Goal: Task Accomplishment & Management: Use online tool/utility

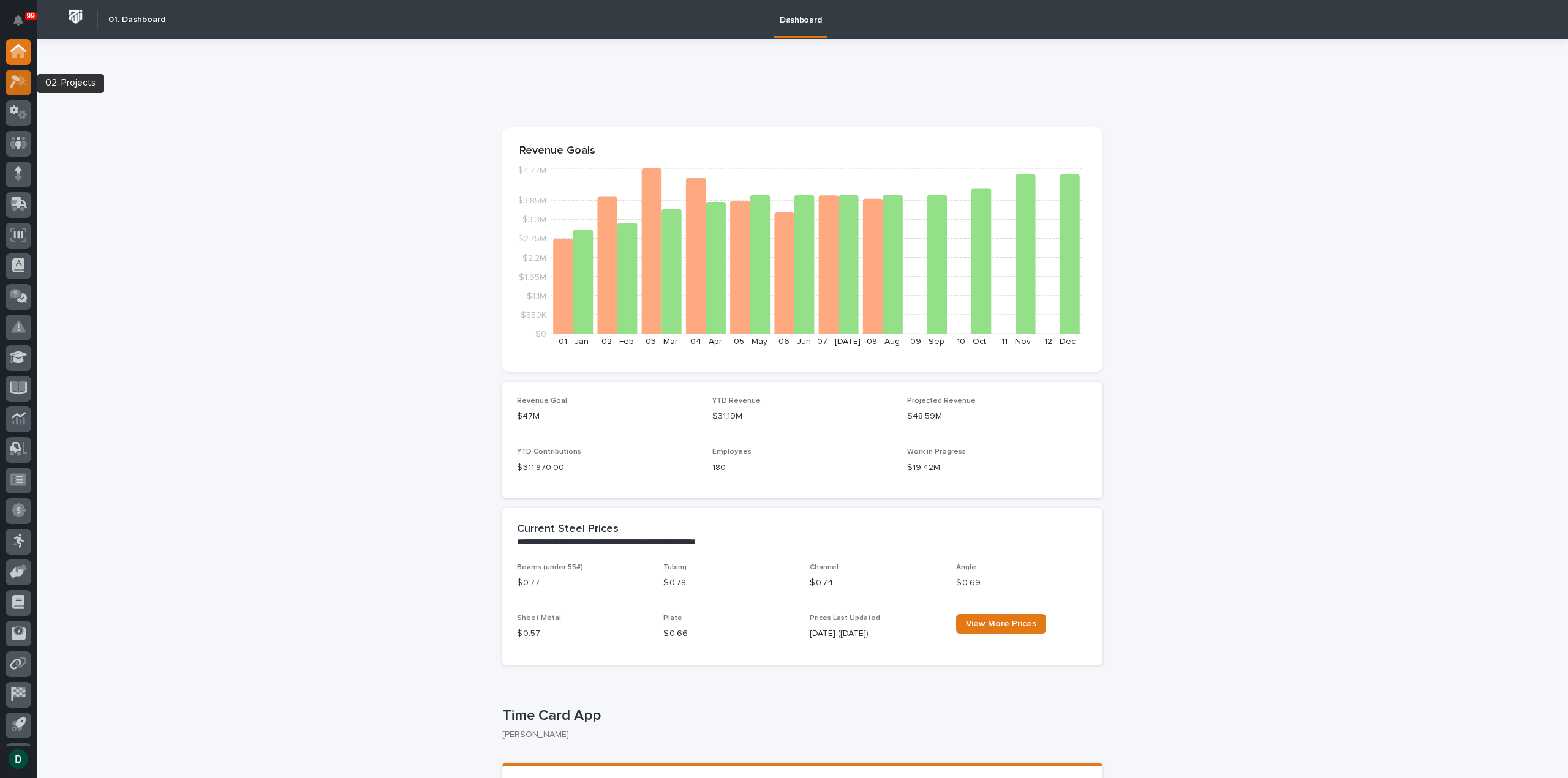
click at [21, 84] on icon at bounding box center [22, 81] width 11 height 12
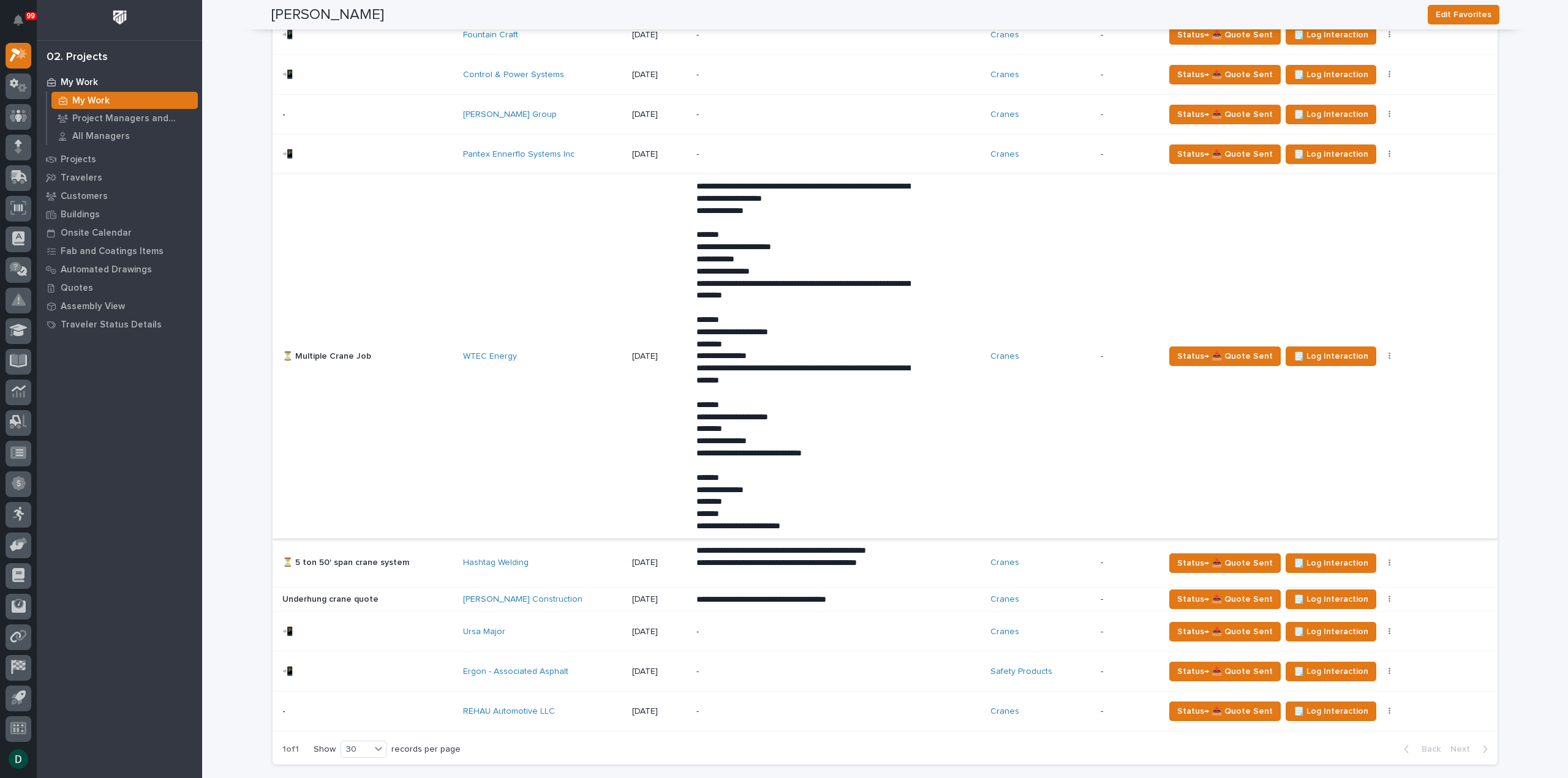
scroll to position [980, 0]
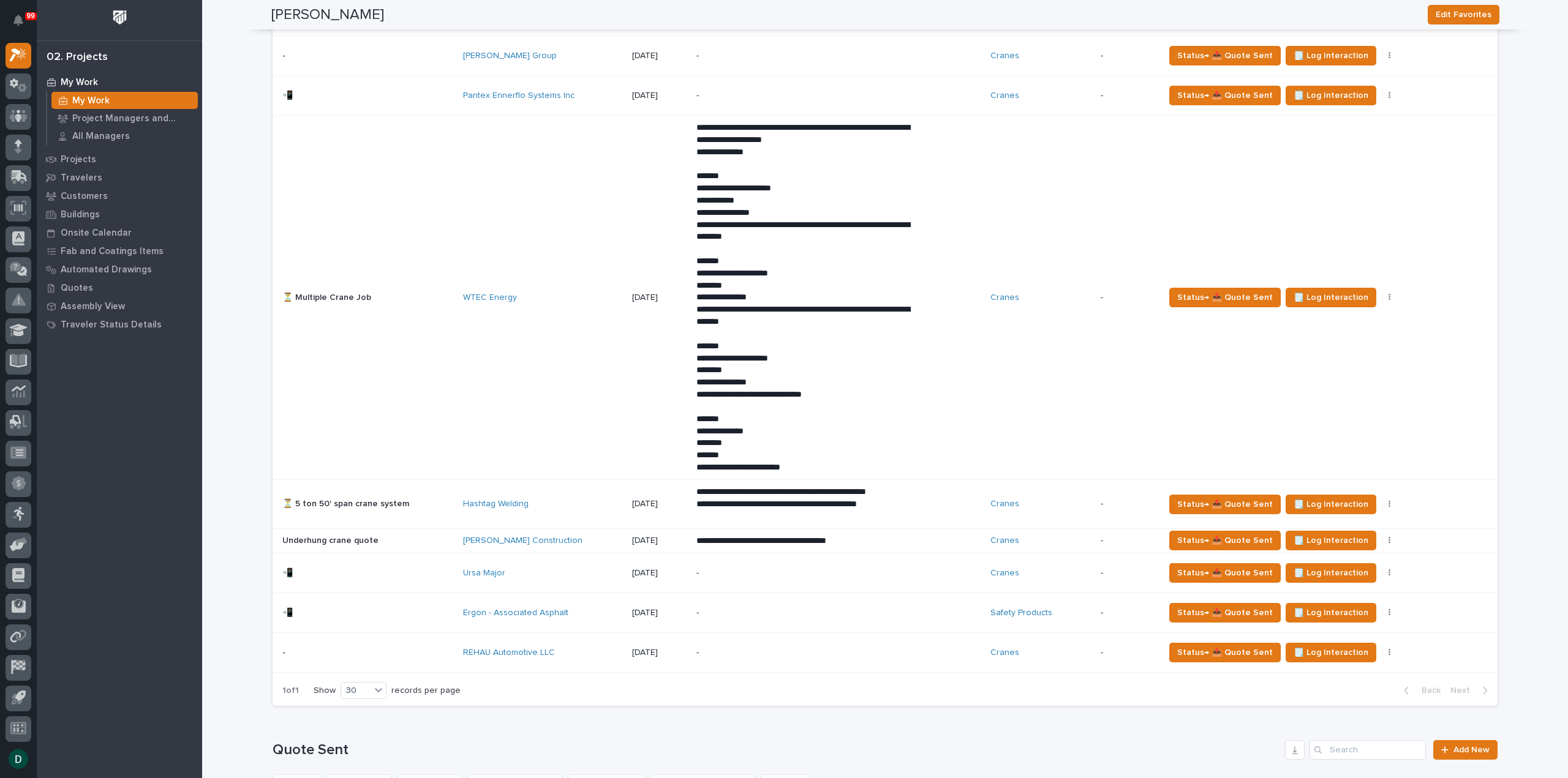
click at [436, 303] on div "⏳ Multiple Crane Job ⏳ Multiple Crane Job" at bounding box center [368, 297] width 171 height 20
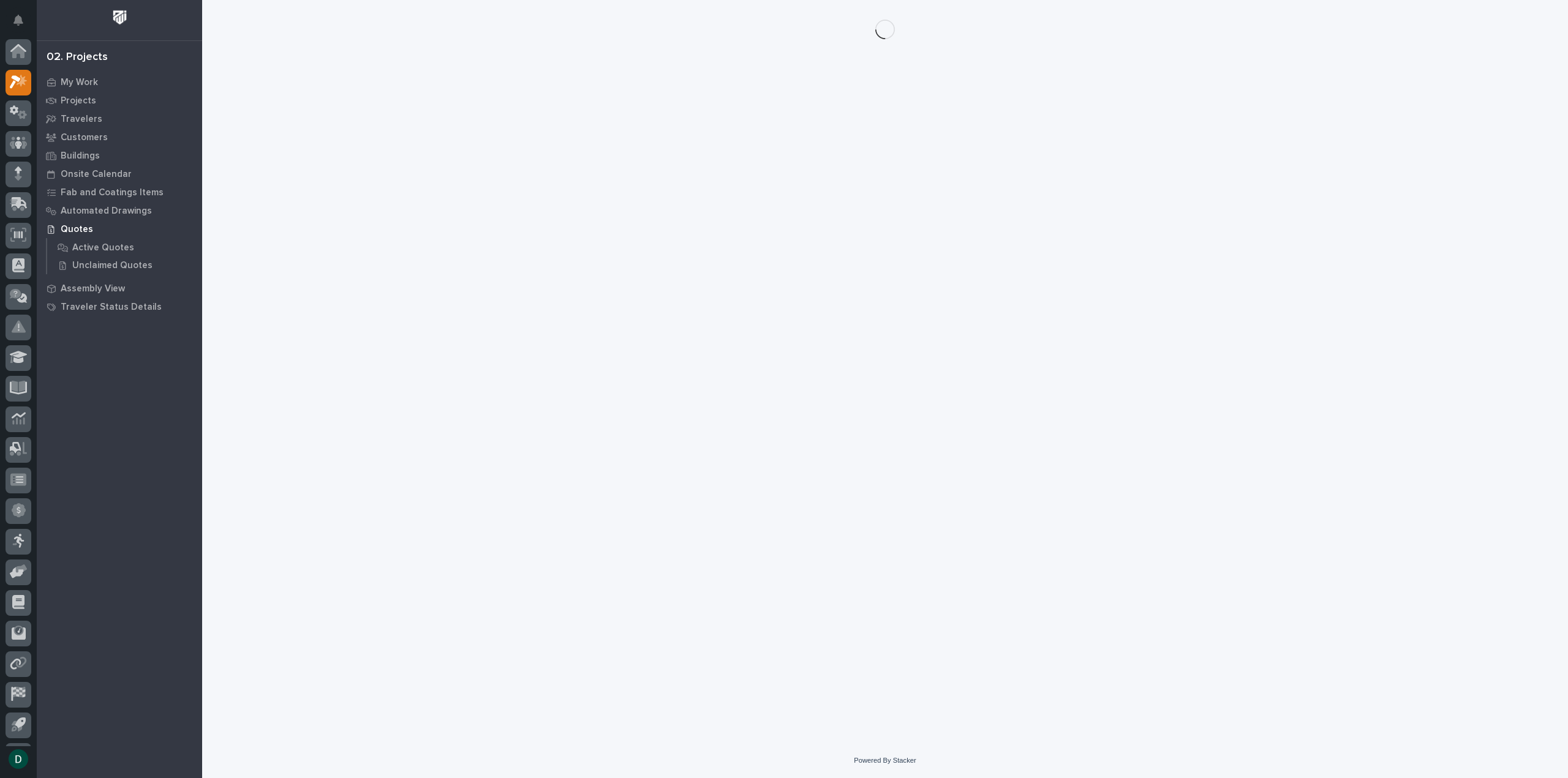
scroll to position [27, 0]
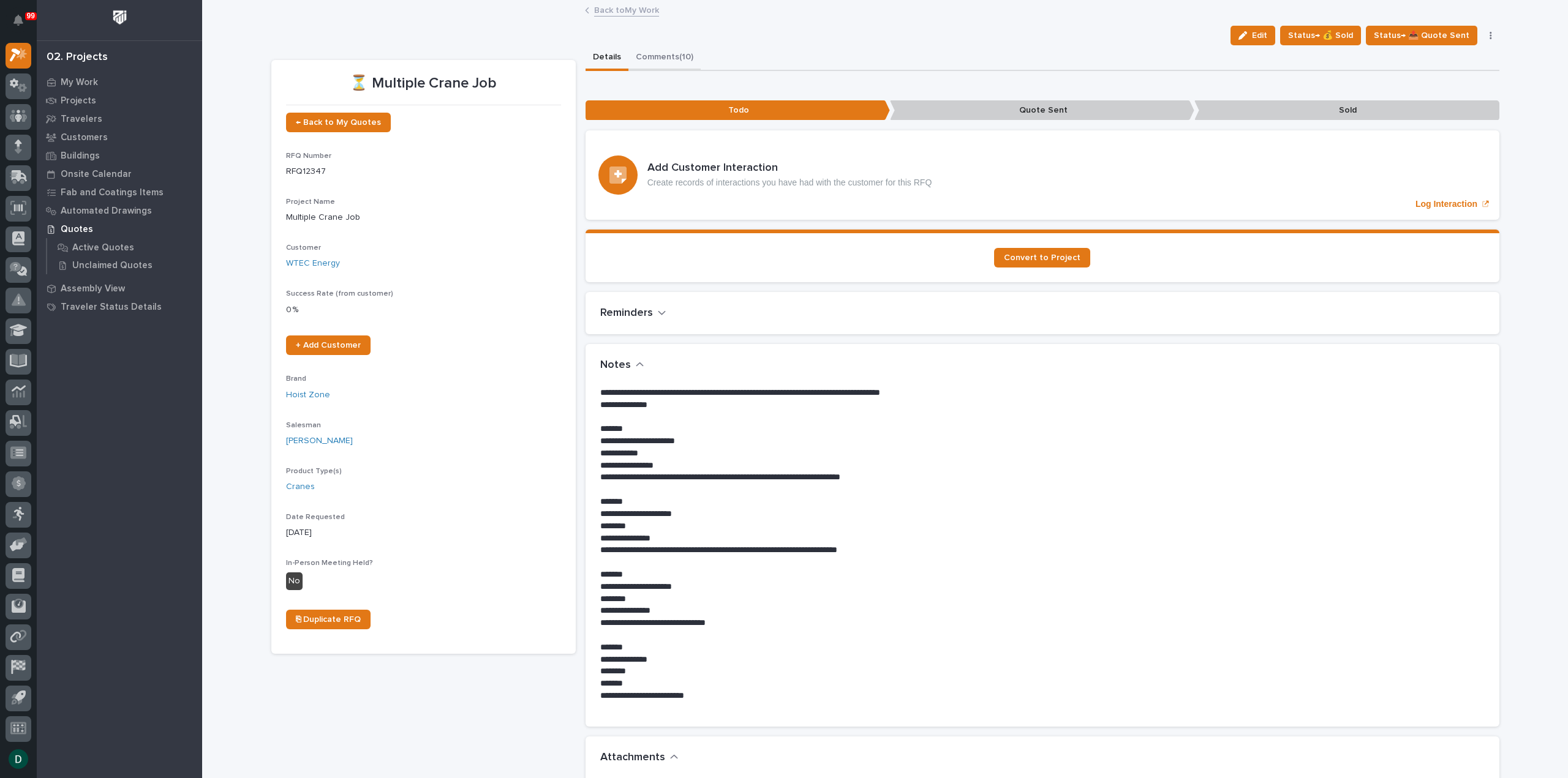
click at [651, 52] on button "Comments (10)" at bounding box center [665, 58] width 72 height 26
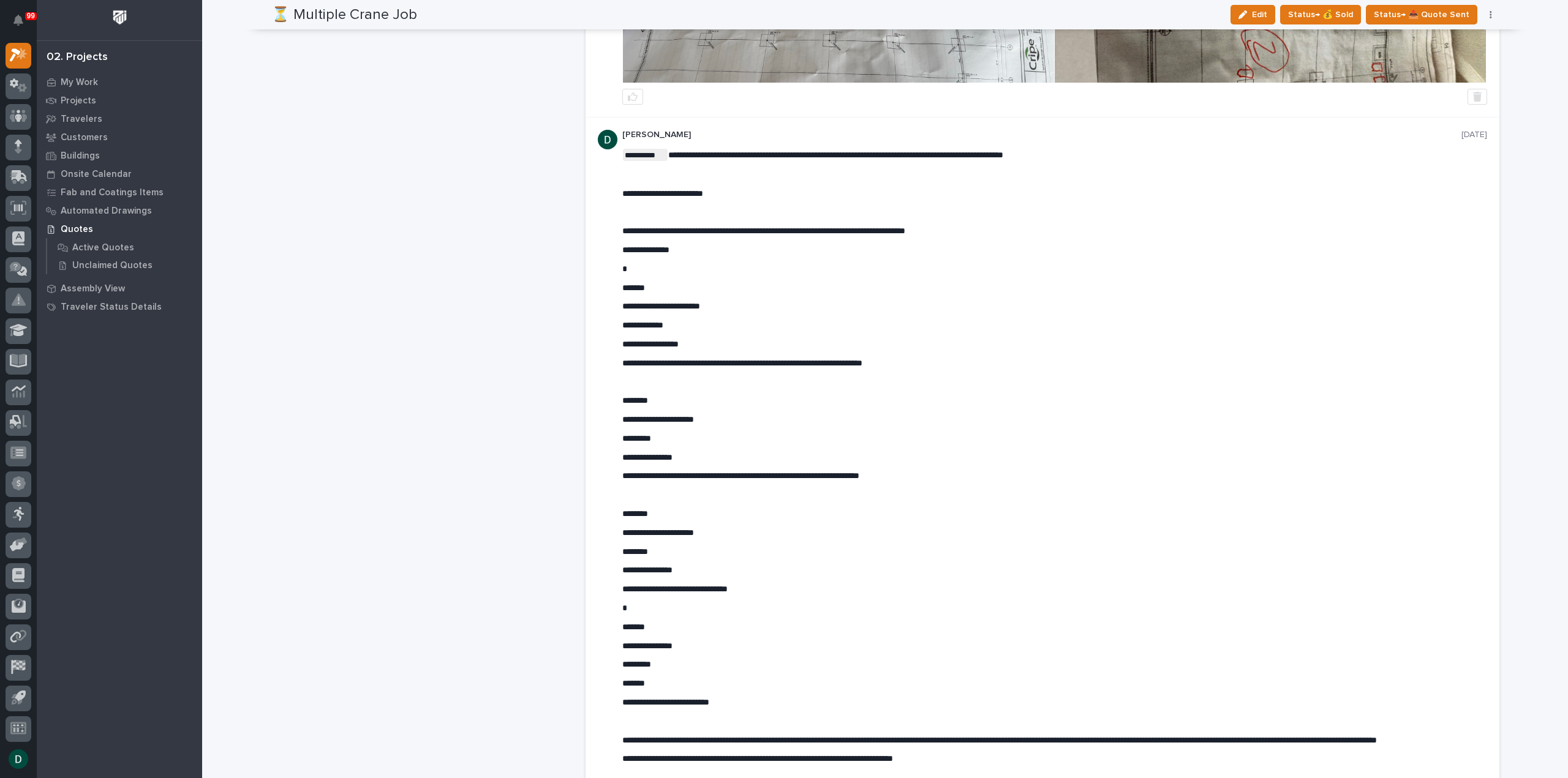
scroll to position [1408, 0]
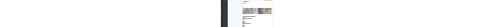
scroll to position [0, 0]
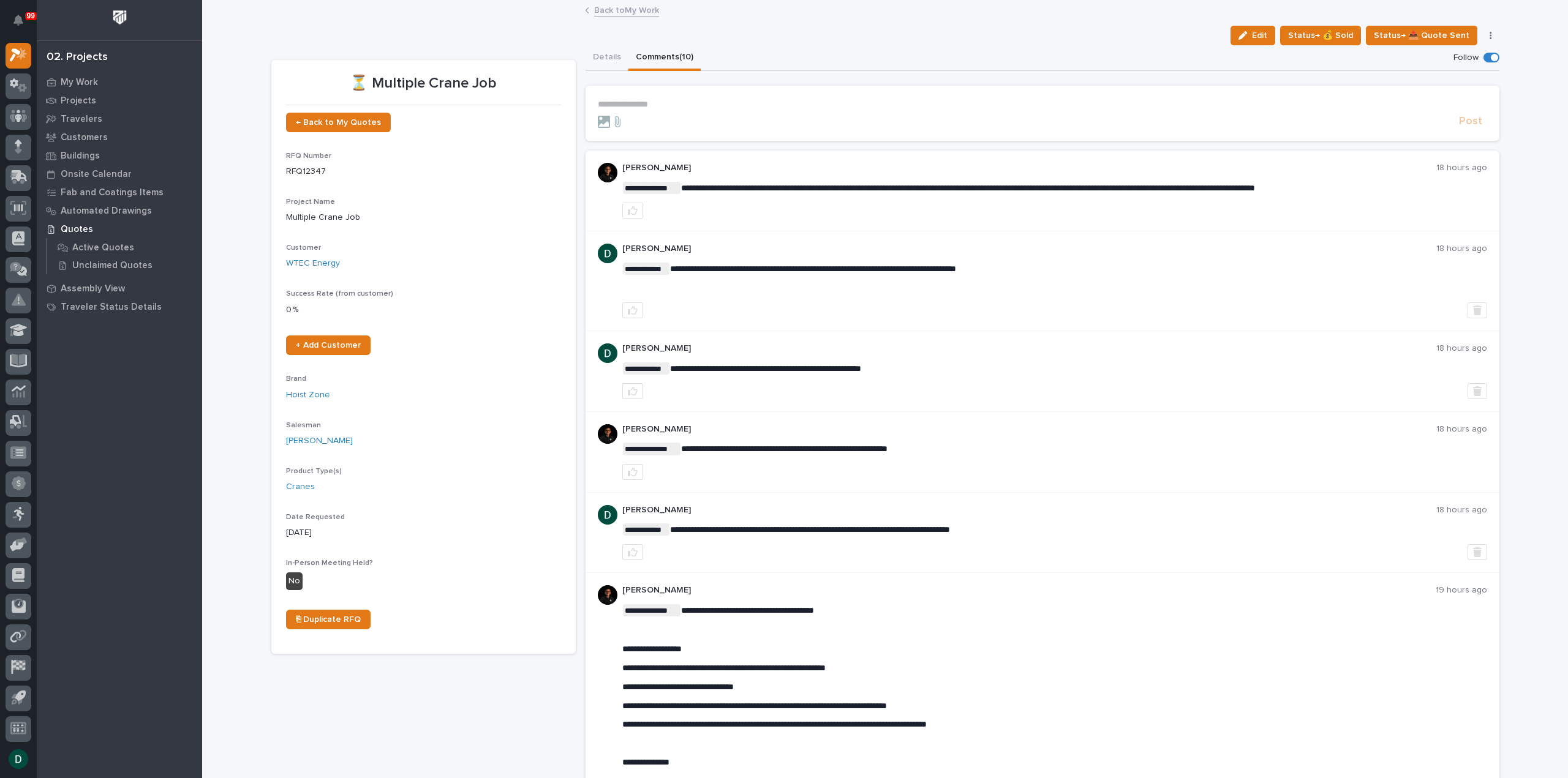
click at [634, 100] on p "**********" at bounding box center [1042, 104] width 889 height 11
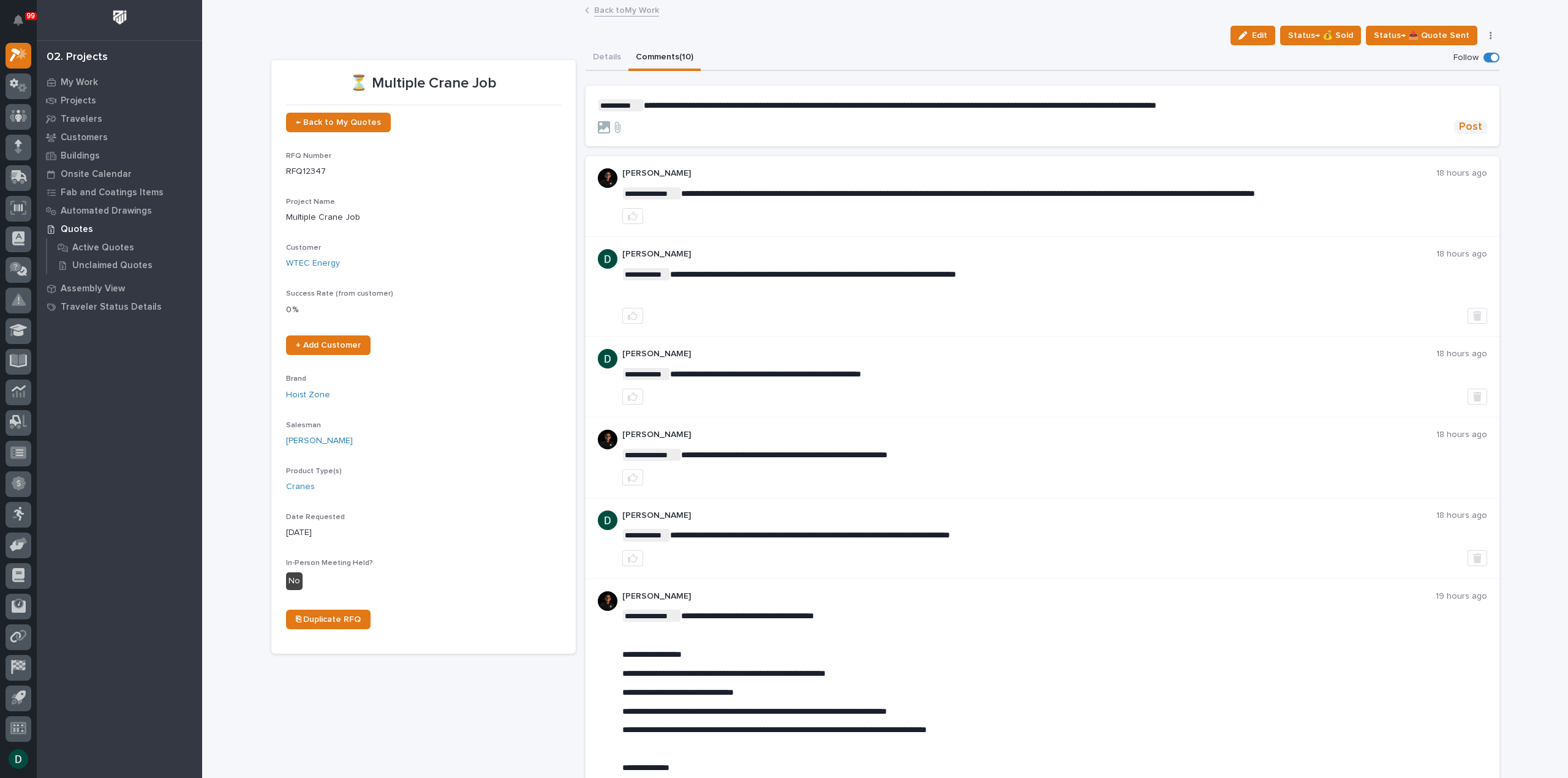
click at [1468, 130] on span "Post" at bounding box center [1471, 127] width 24 height 14
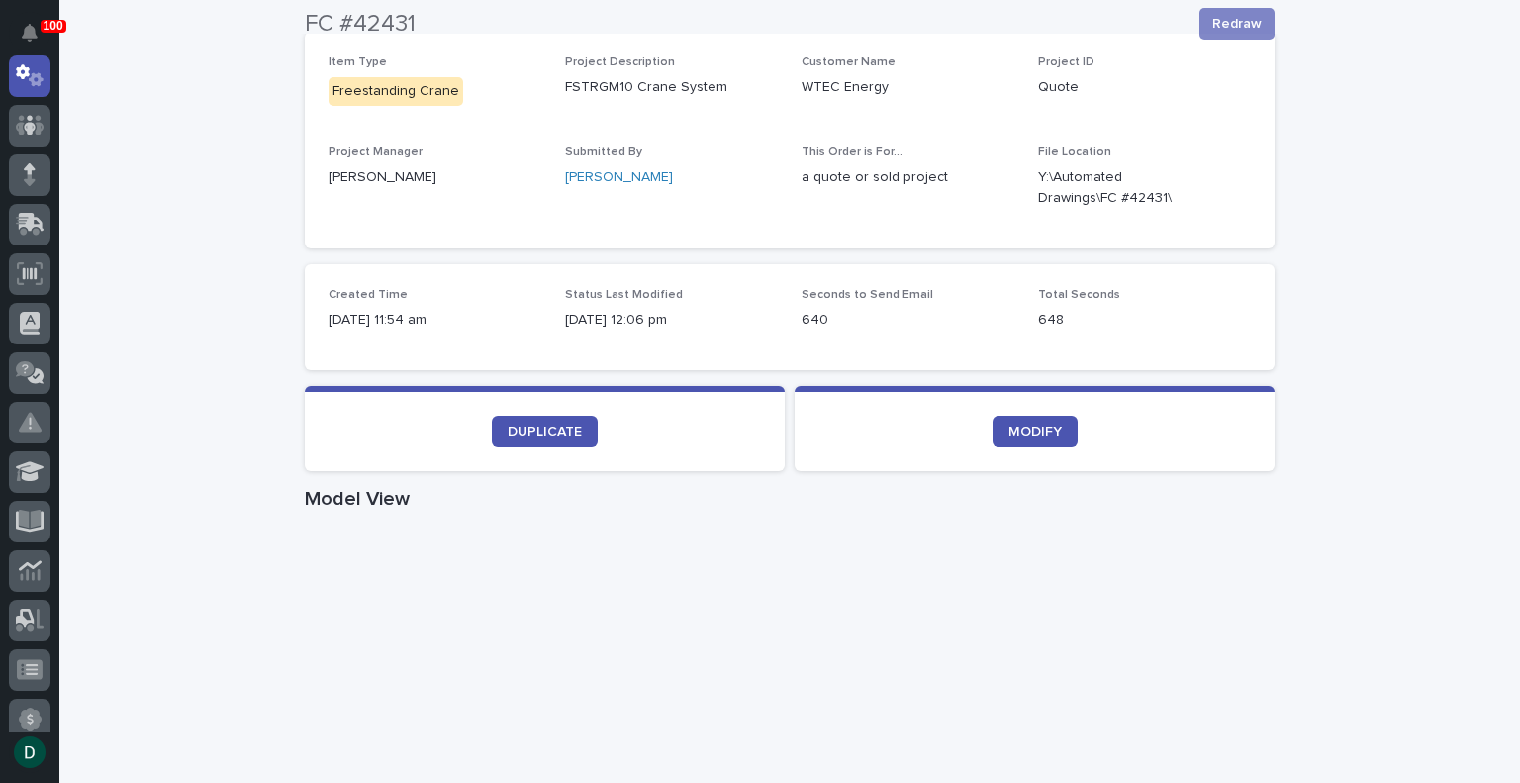
scroll to position [358, 0]
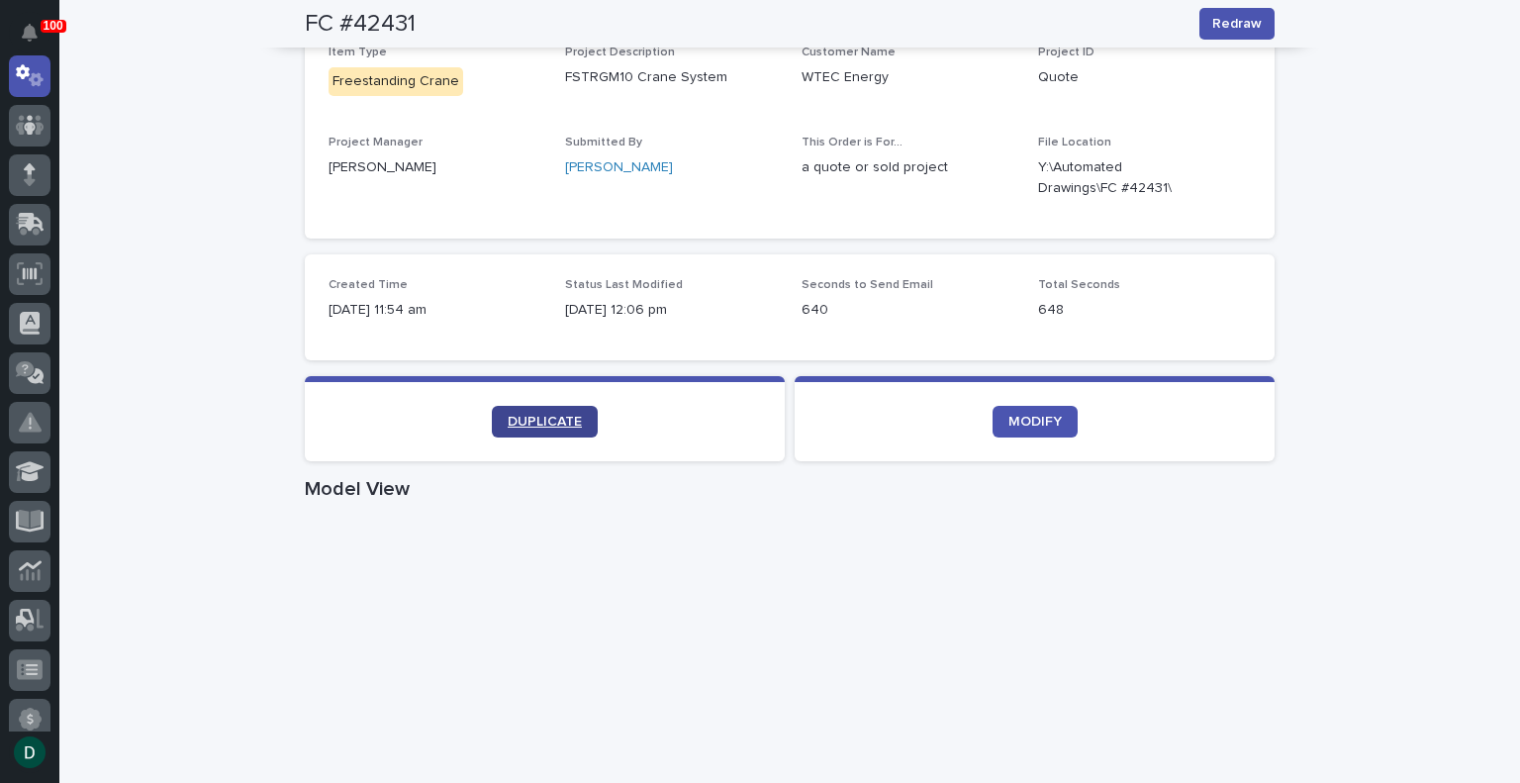
click at [552, 417] on span "DUPLICATE" at bounding box center [545, 422] width 74 height 14
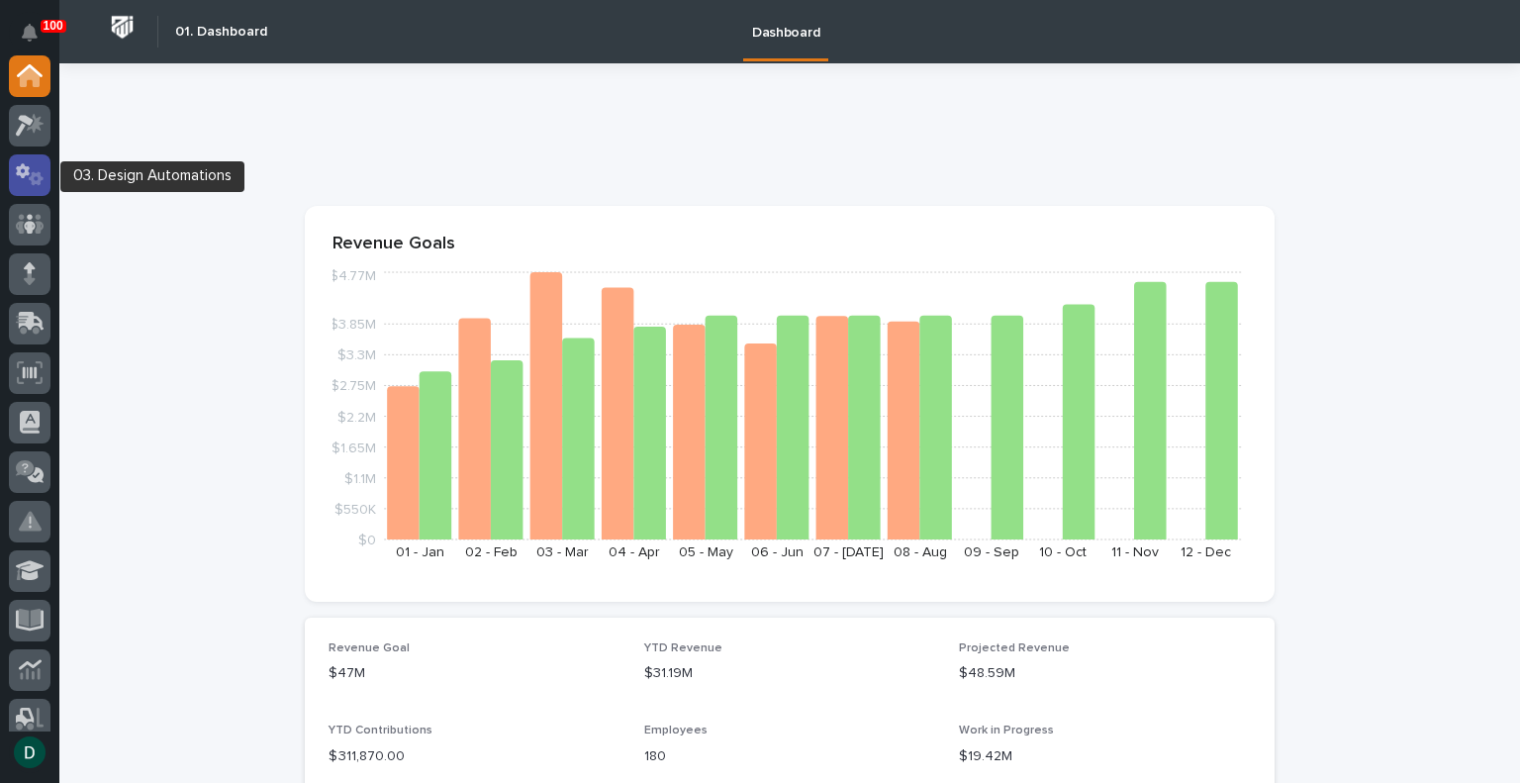
click at [34, 175] on icon at bounding box center [36, 178] width 15 height 14
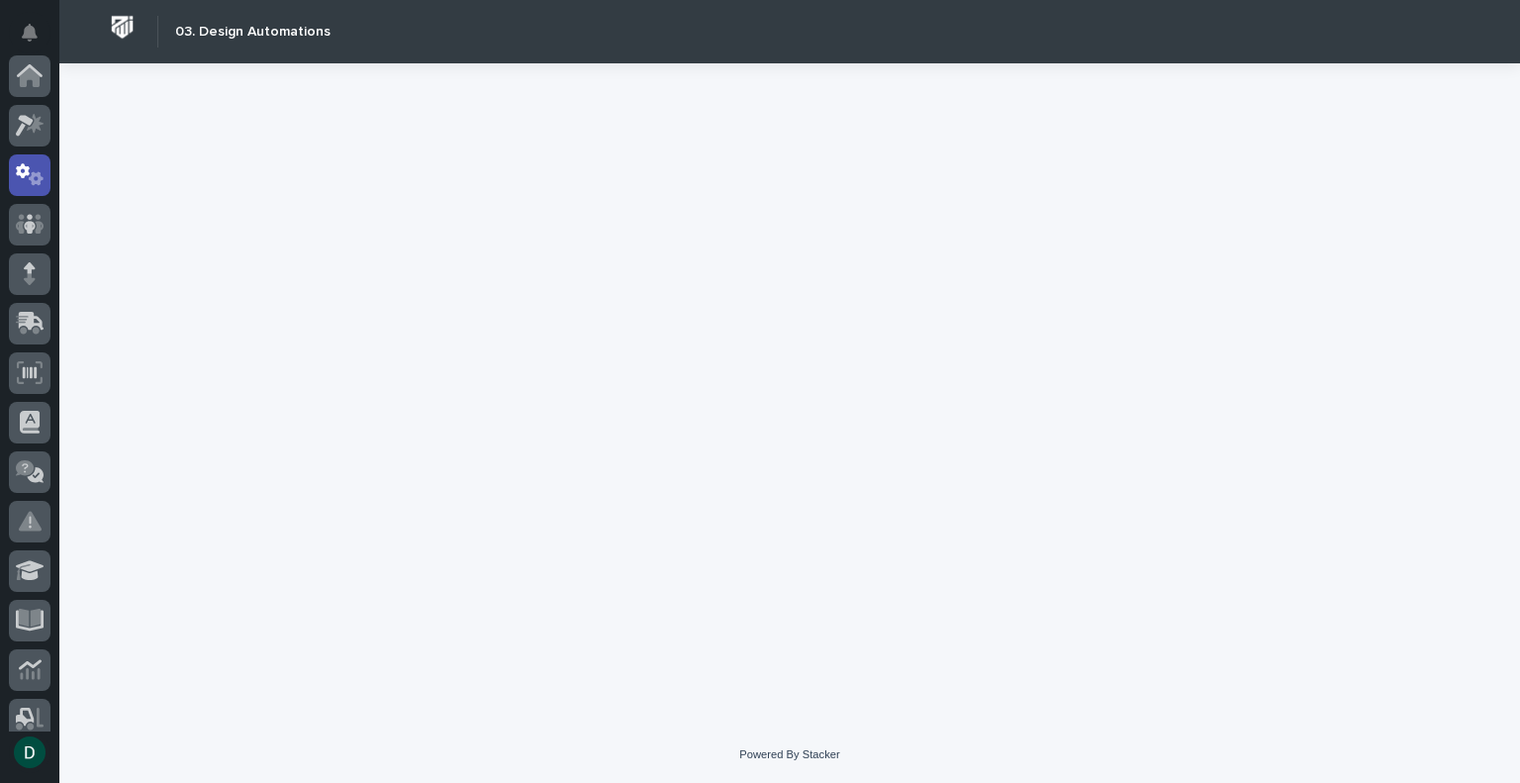
scroll to position [99, 0]
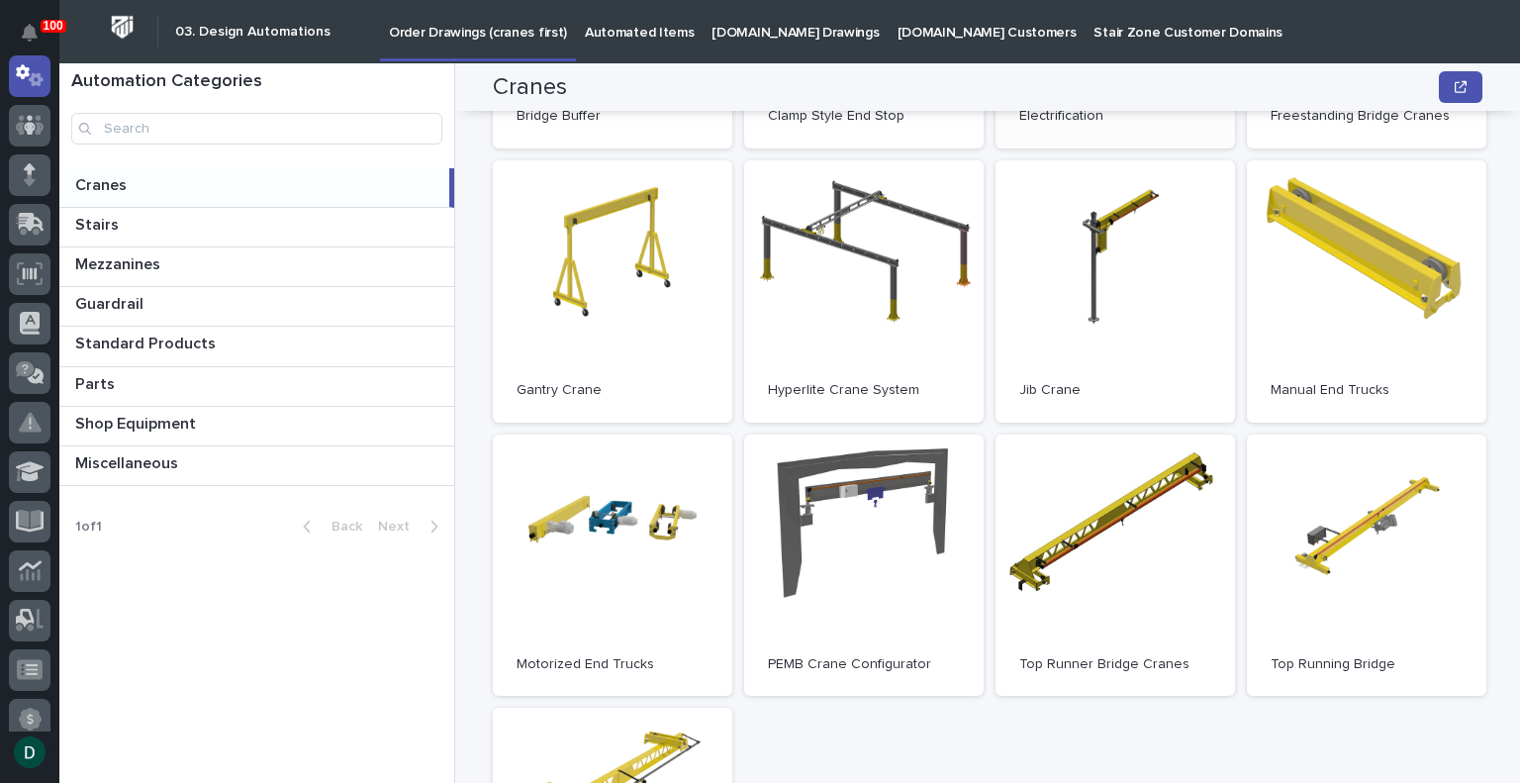
scroll to position [416, 0]
click at [857, 581] on link "Open" at bounding box center [864, 565] width 240 height 262
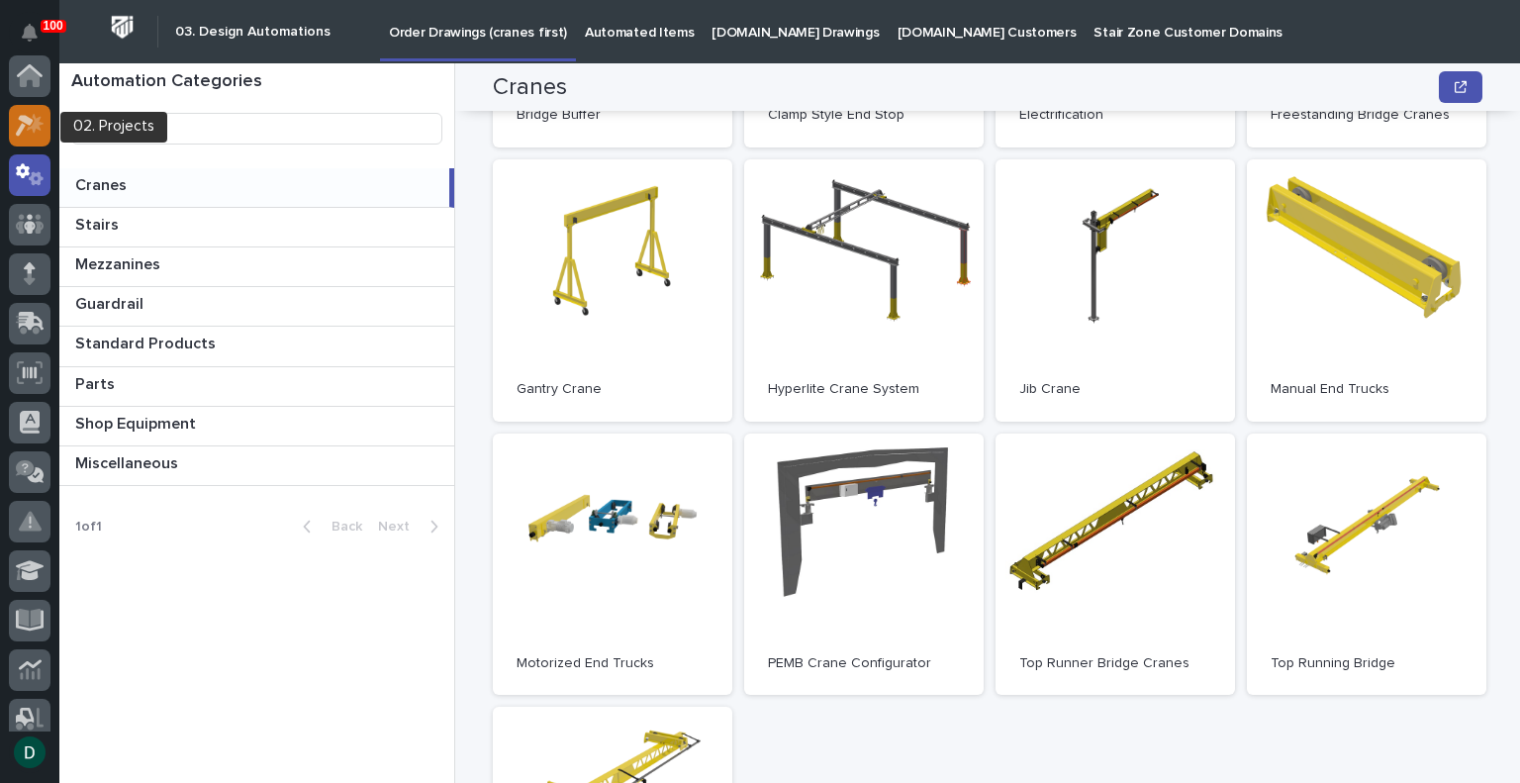
click at [32, 123] on icon at bounding box center [30, 125] width 29 height 23
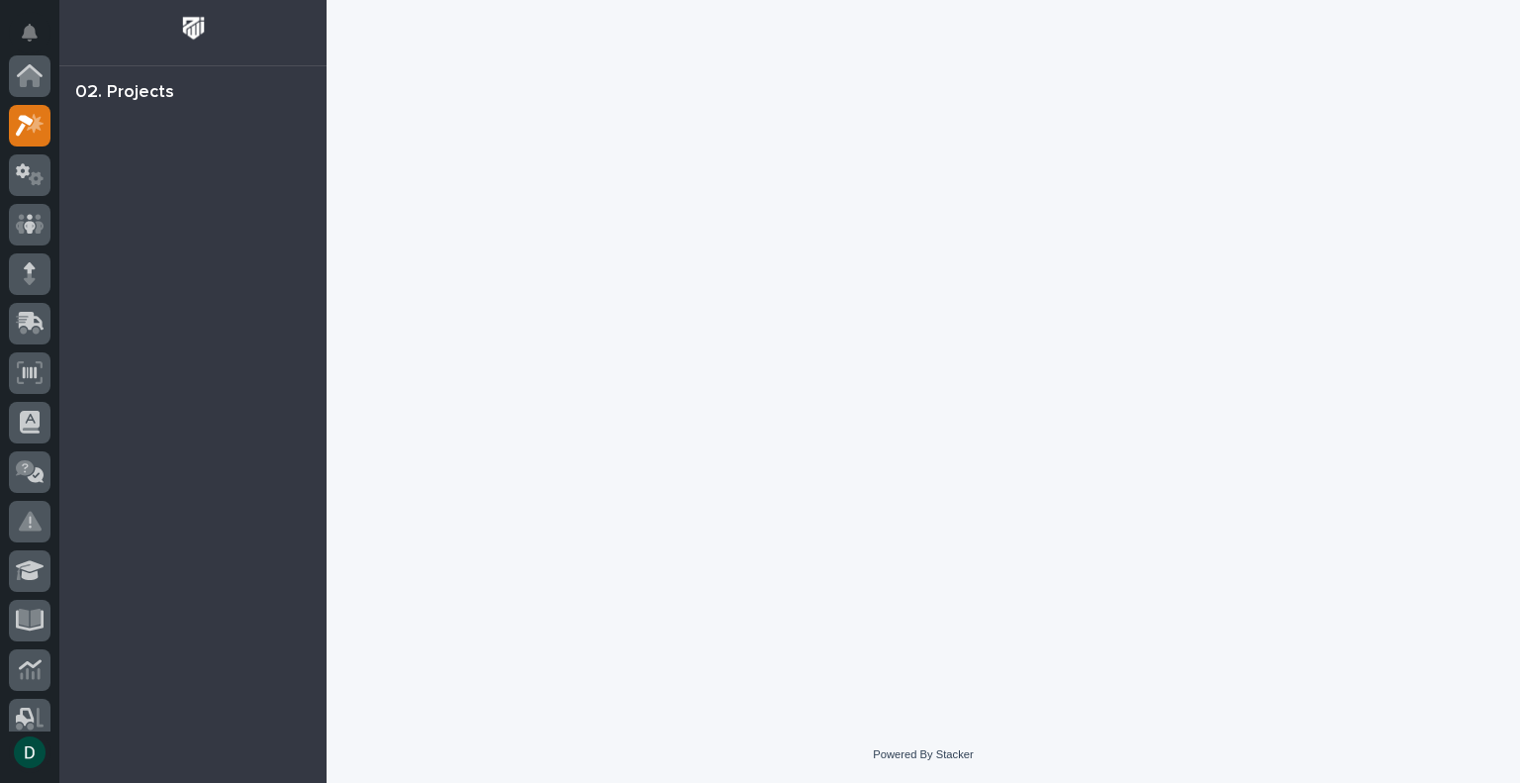
scroll to position [49, 0]
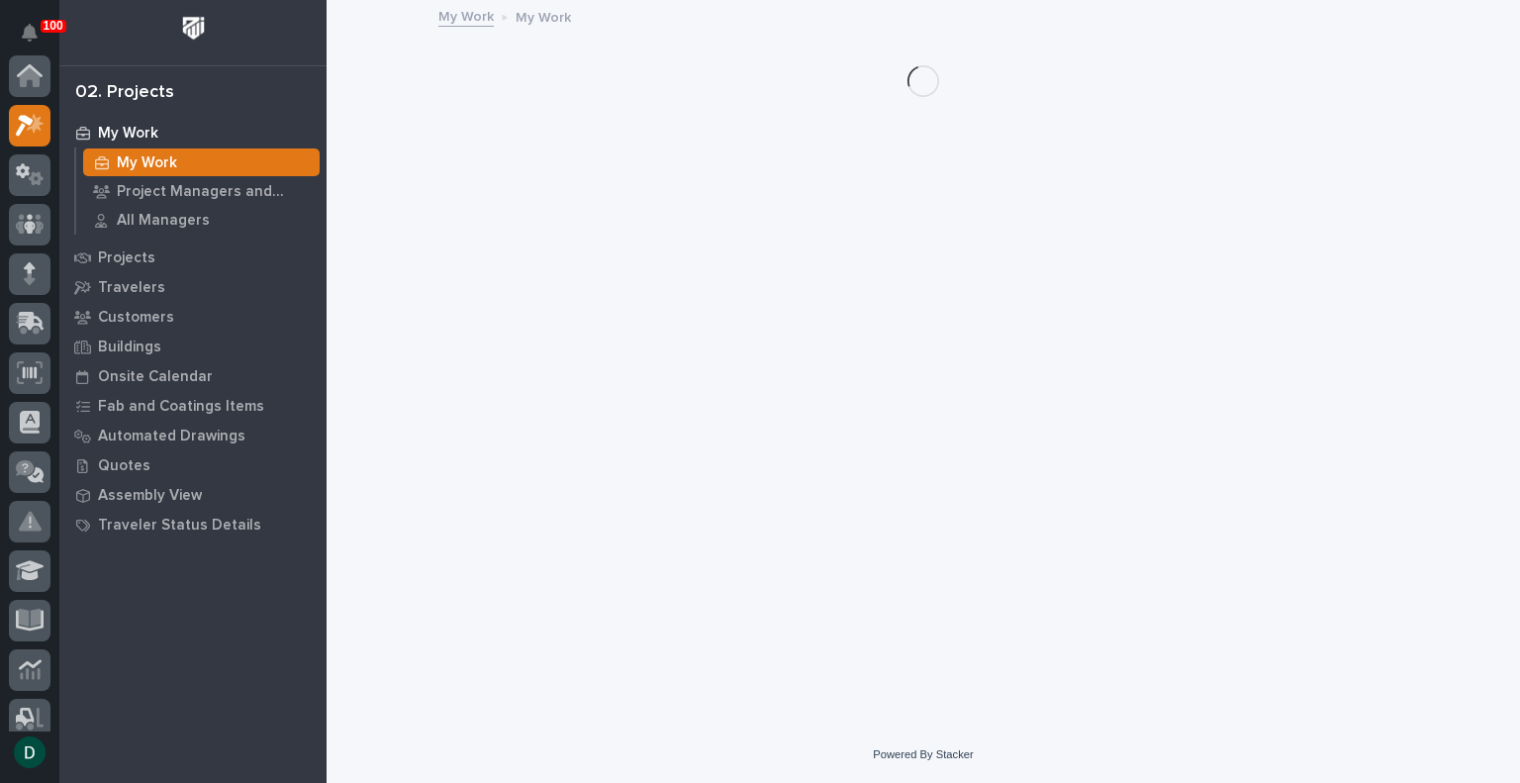
scroll to position [49, 0]
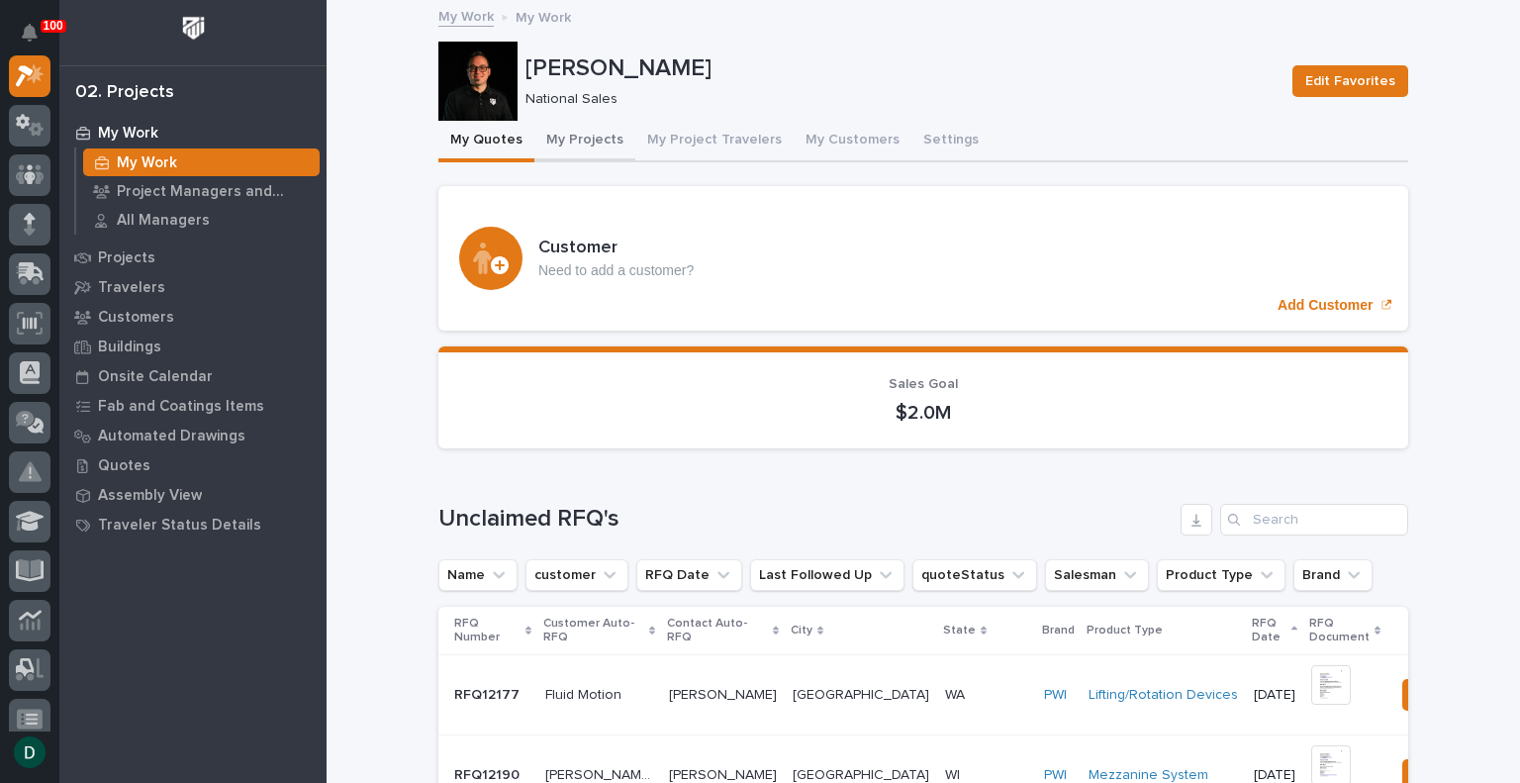
click at [577, 134] on button "My Projects" at bounding box center [585, 142] width 101 height 42
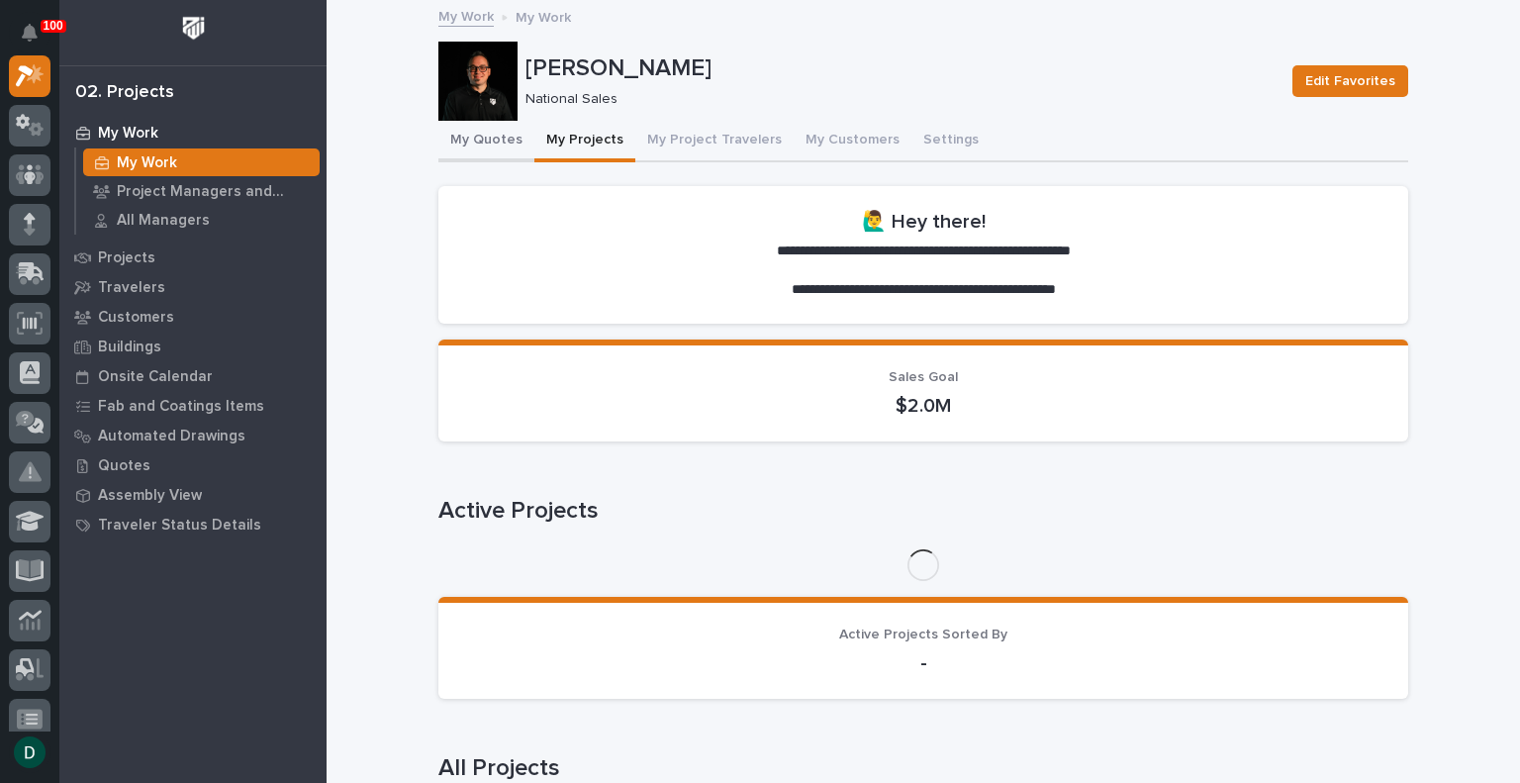
click at [489, 142] on button "My Quotes" at bounding box center [486, 142] width 96 height 42
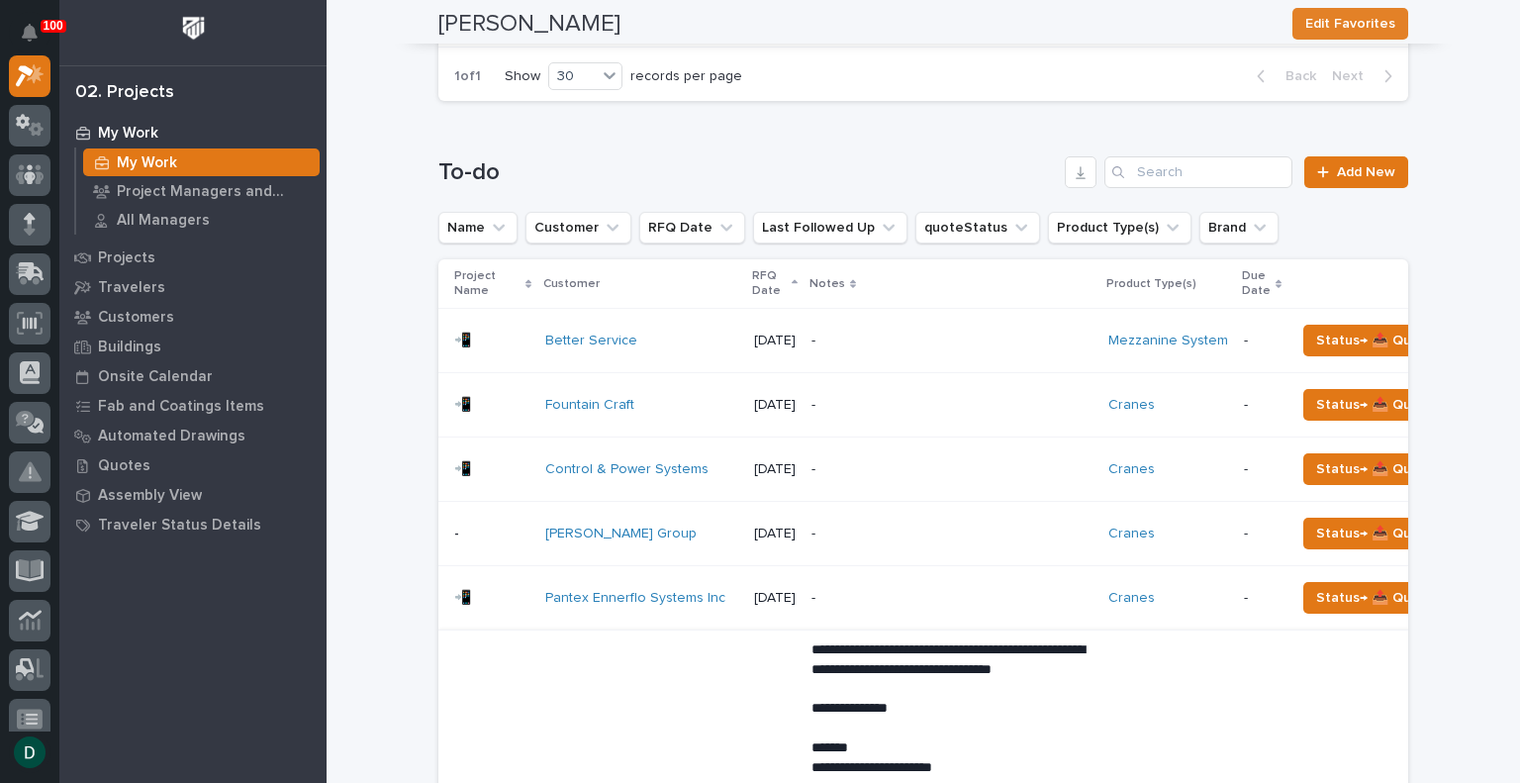
scroll to position [1530, 0]
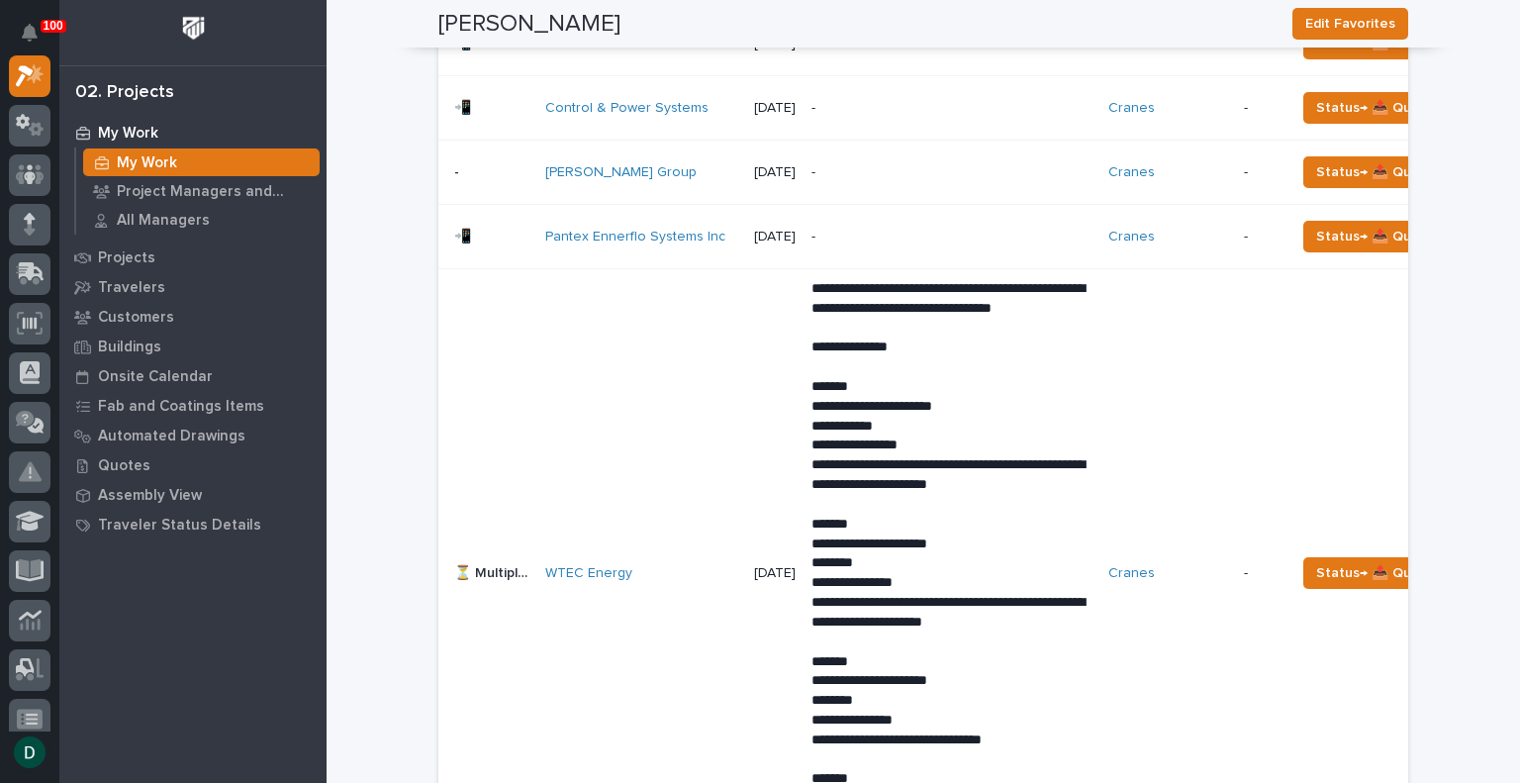
click at [668, 427] on td "WTEC Energy" at bounding box center [641, 573] width 209 height 609
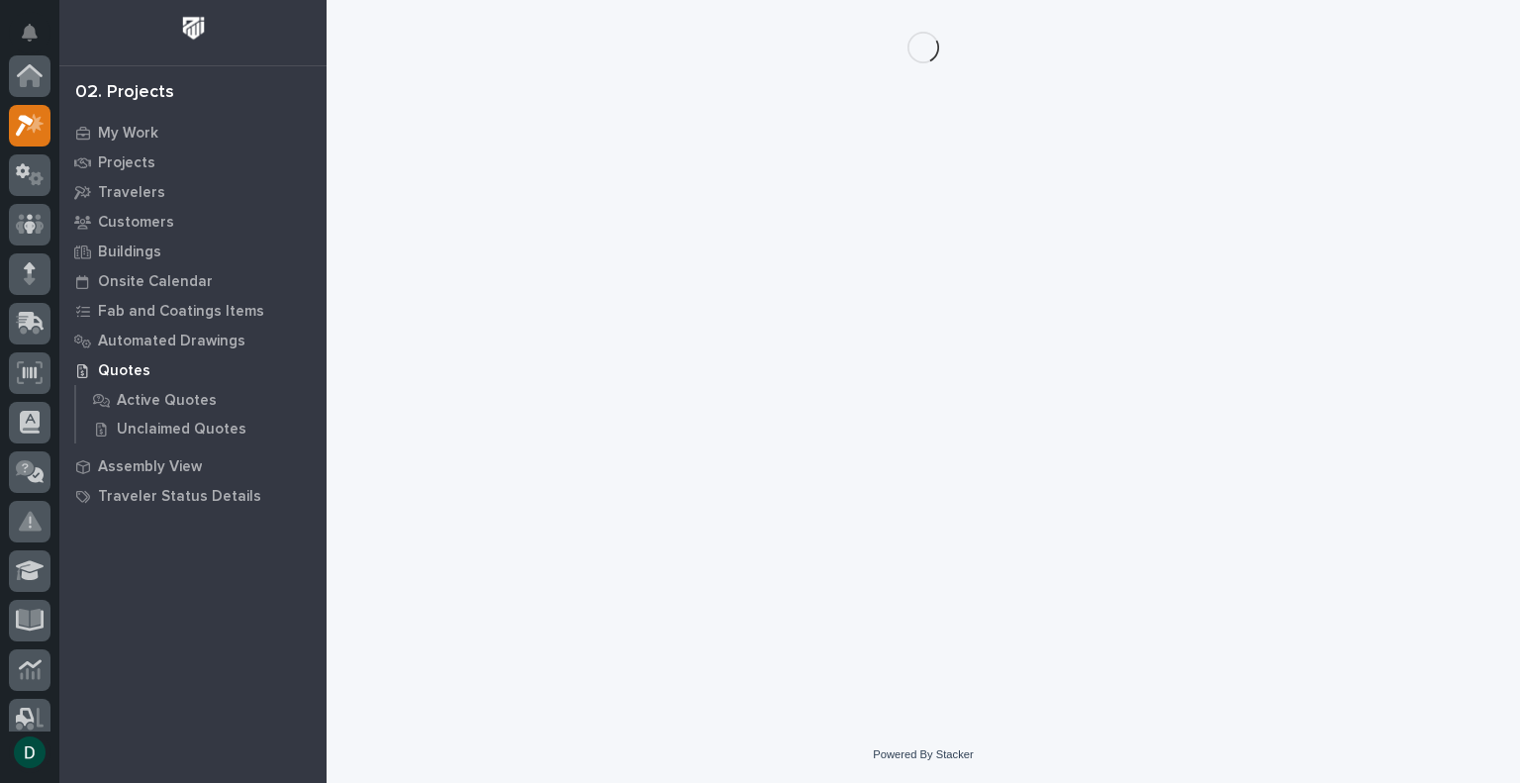
scroll to position [49, 0]
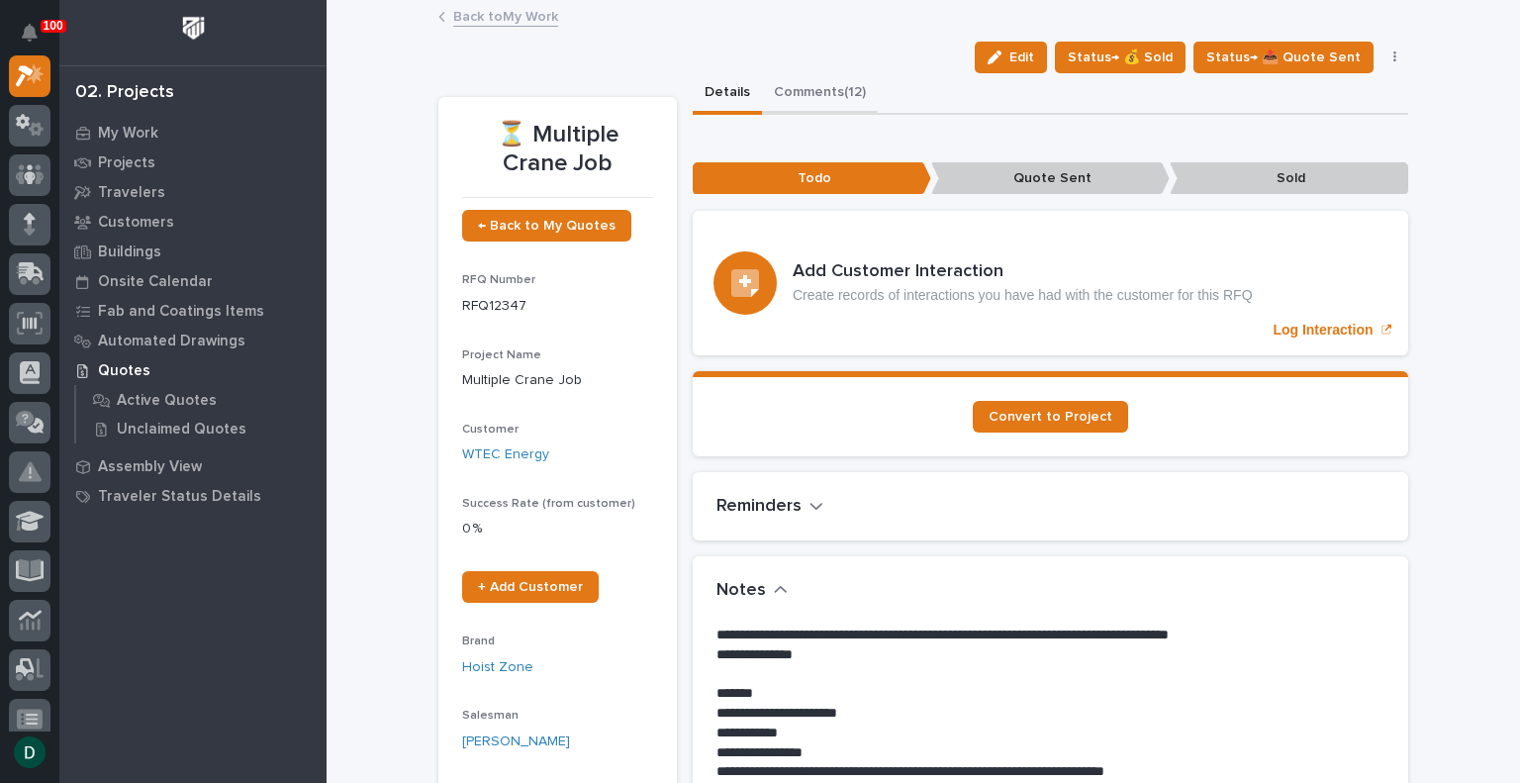
click at [795, 93] on button "Comments (12)" at bounding box center [820, 94] width 116 height 42
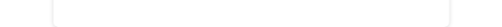
scroll to position [471, 0]
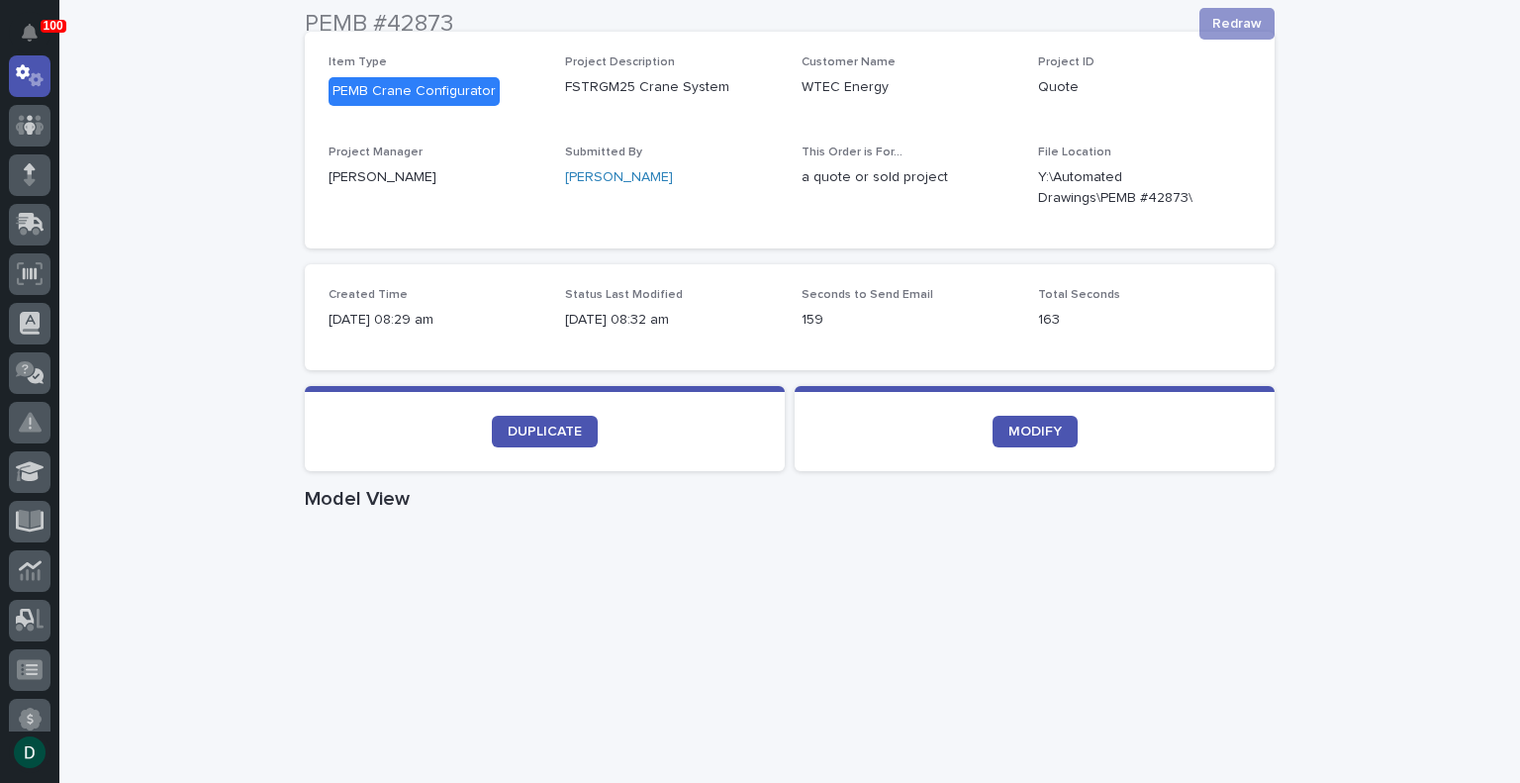
scroll to position [349, 0]
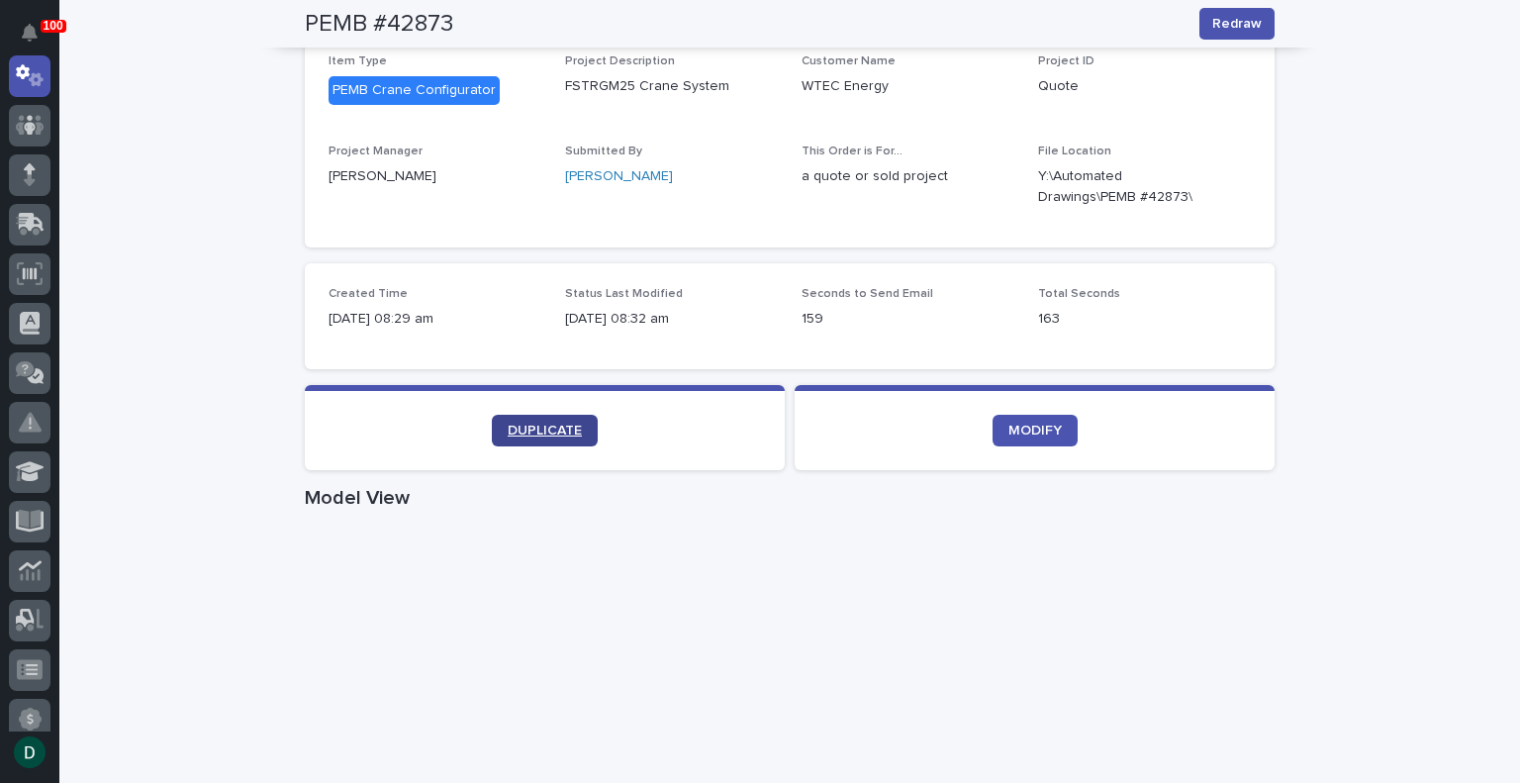
click at [542, 425] on span "DUPLICATE" at bounding box center [545, 431] width 74 height 14
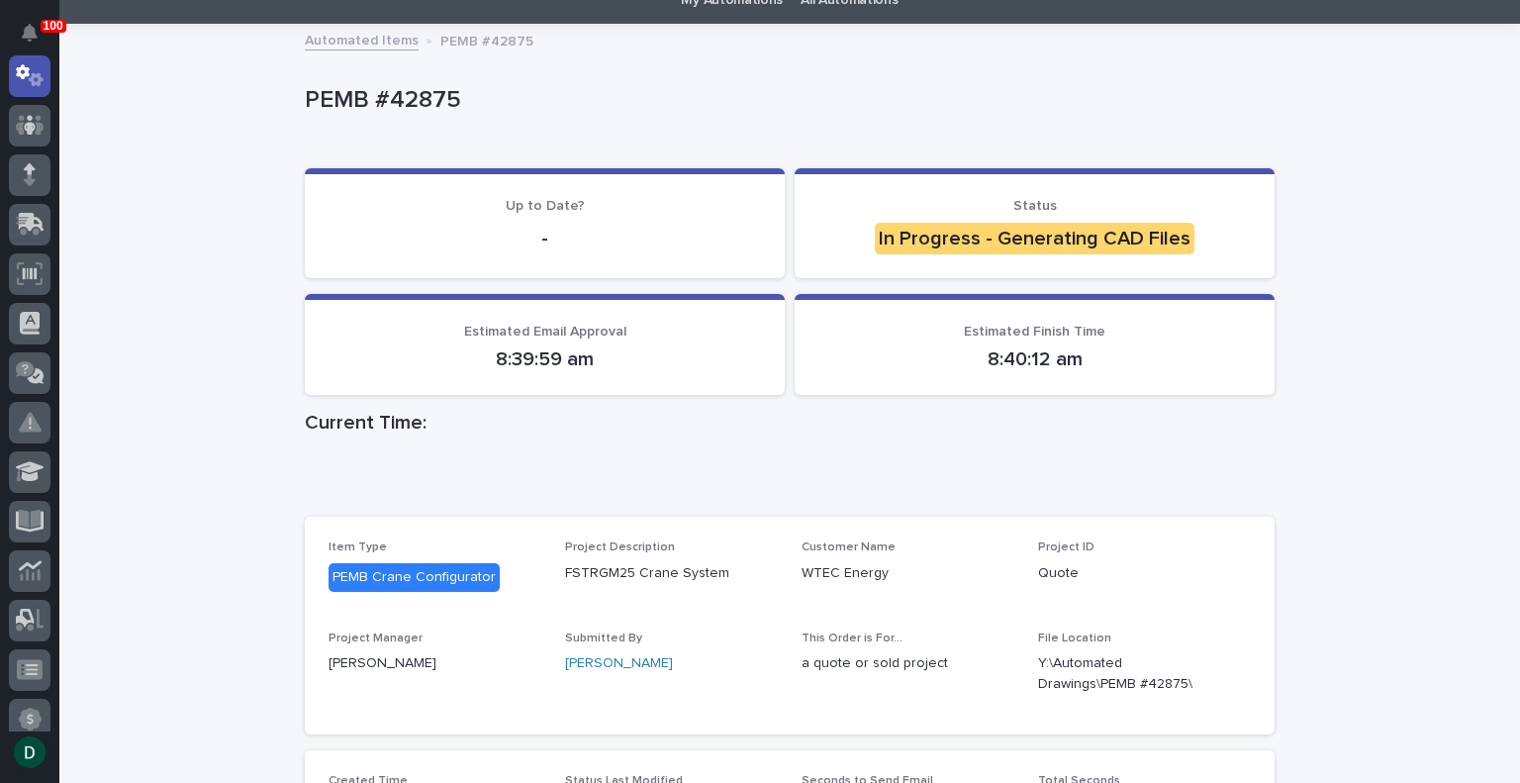
scroll to position [87, 0]
drag, startPoint x: 1184, startPoint y: 679, endPoint x: 1026, endPoint y: 658, distance: 158.7
click at [1026, 658] on div "Item Type PEMB Crane Configurator Project Description FSTRGM25 Crane System Cus…" at bounding box center [790, 623] width 923 height 169
copy p "Y:\Automated Drawings\PEMB #42875\"
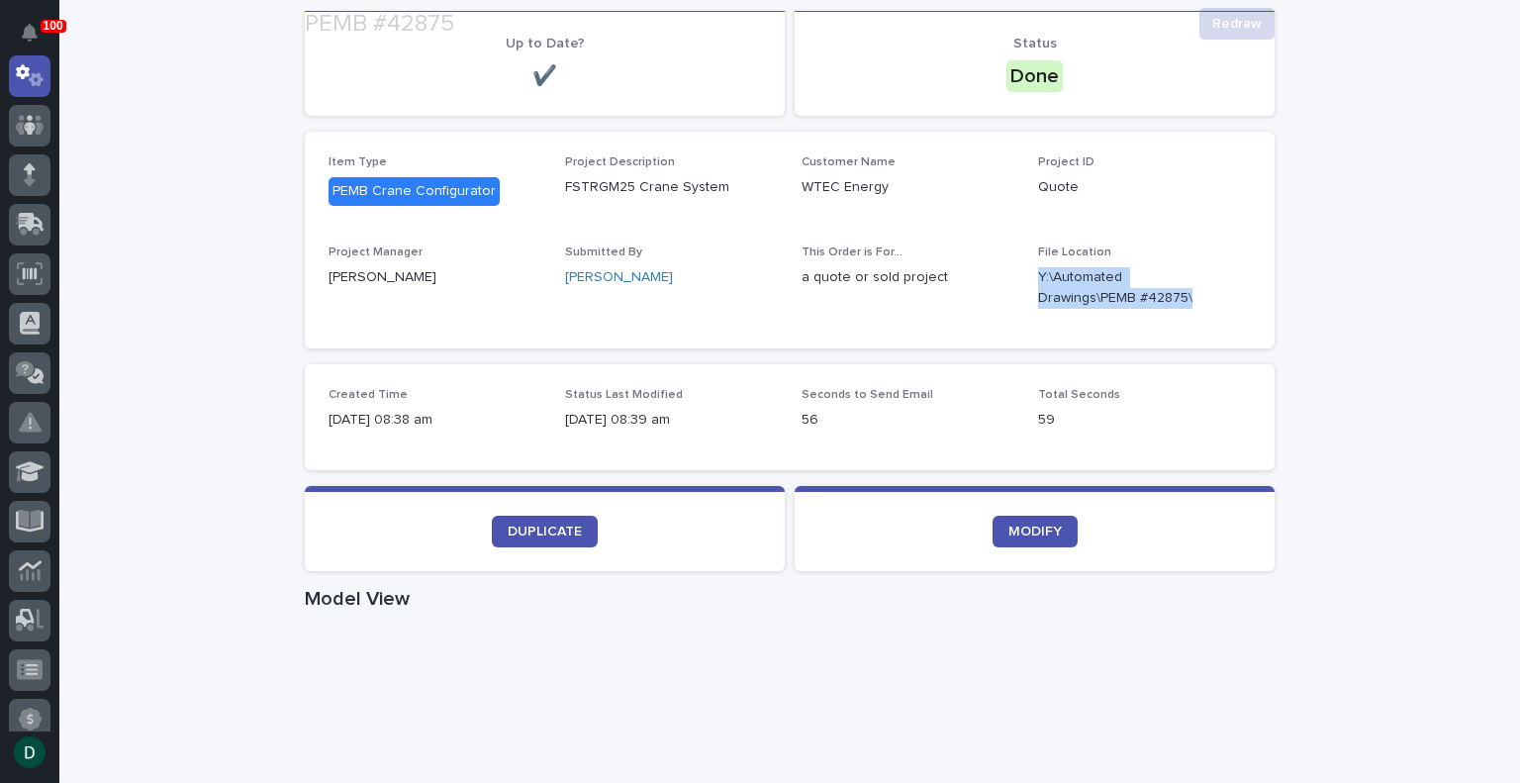
scroll to position [249, 0]
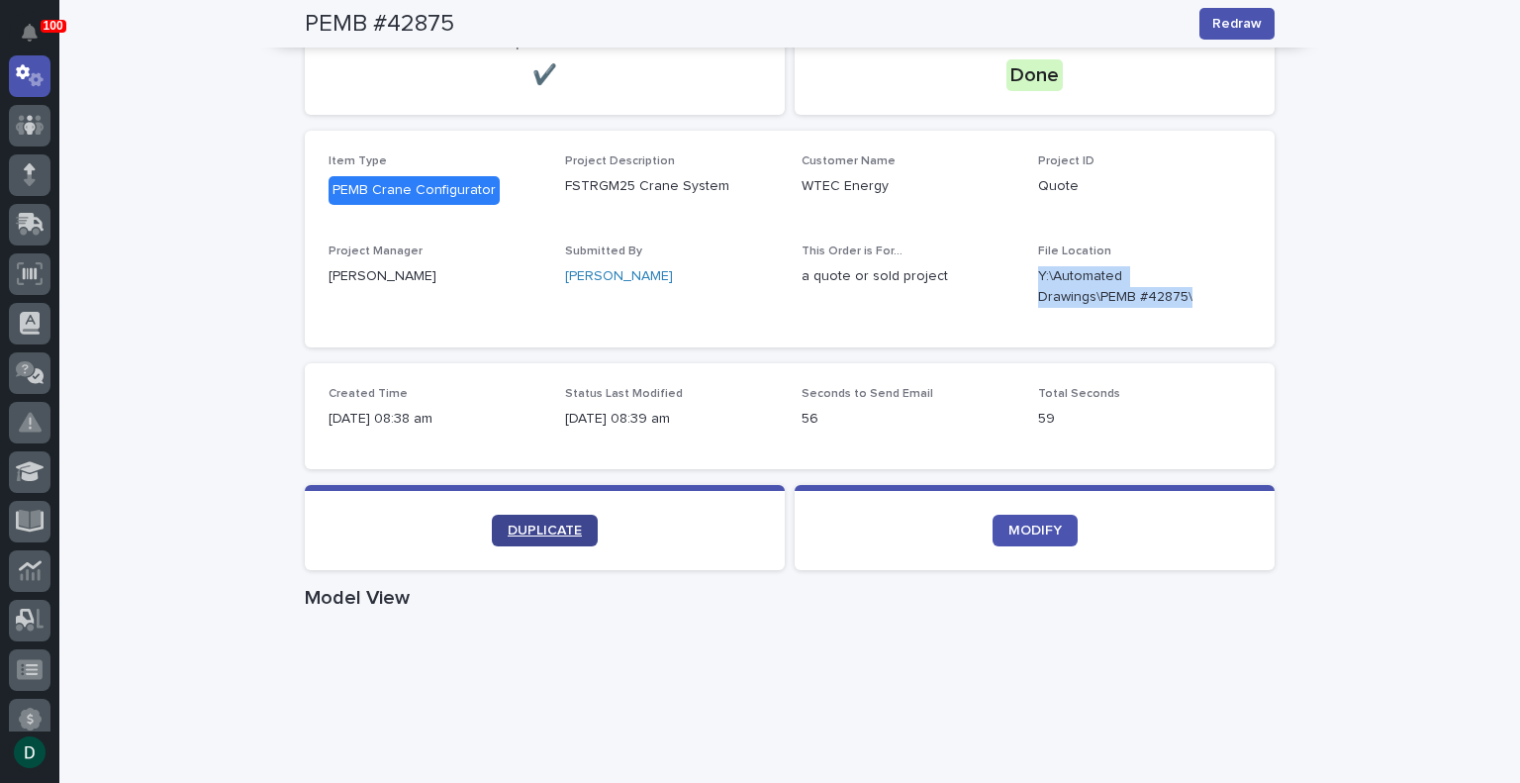
click at [546, 522] on link "DUPLICATE" at bounding box center [545, 531] width 106 height 32
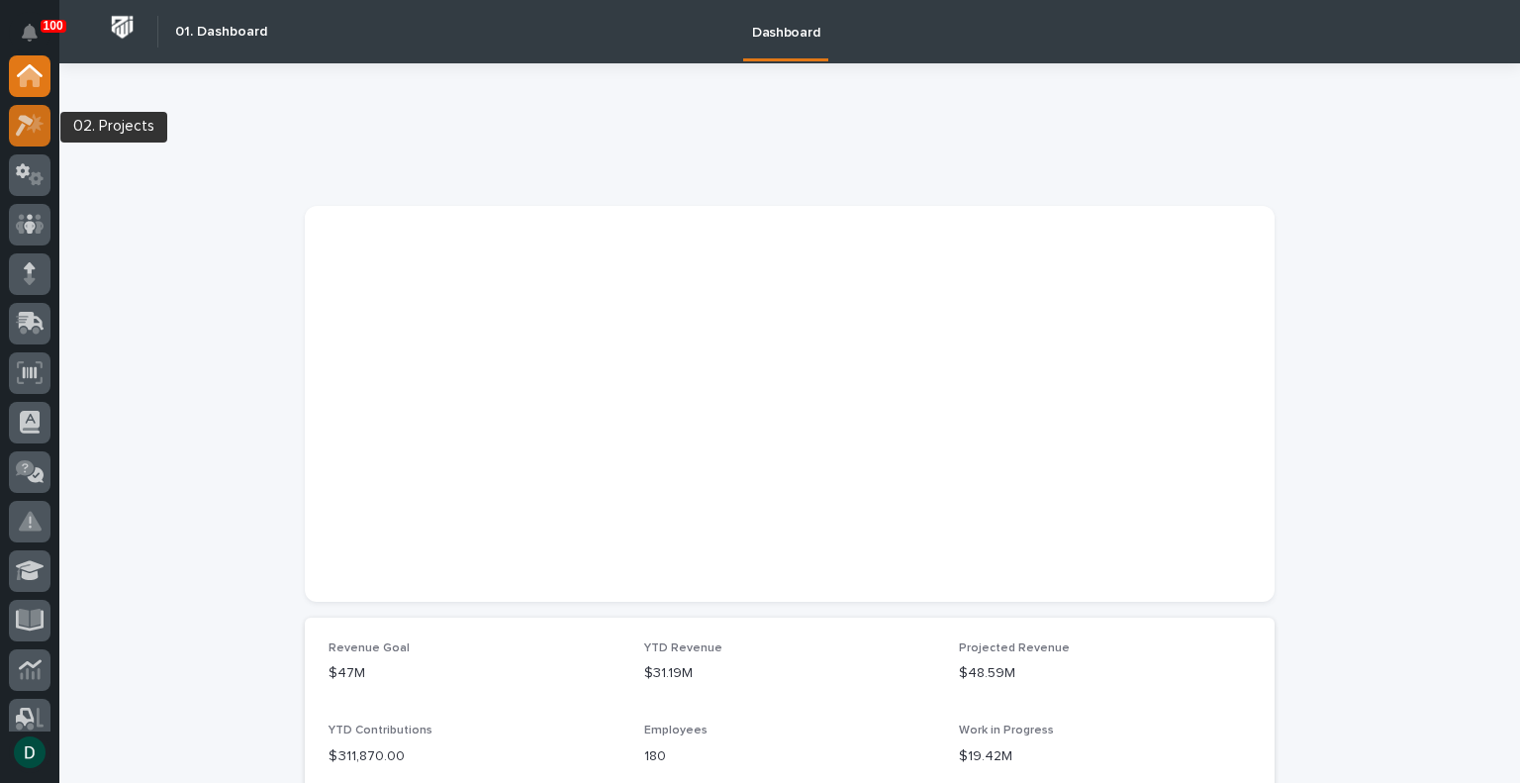
click at [36, 121] on icon at bounding box center [35, 123] width 17 height 20
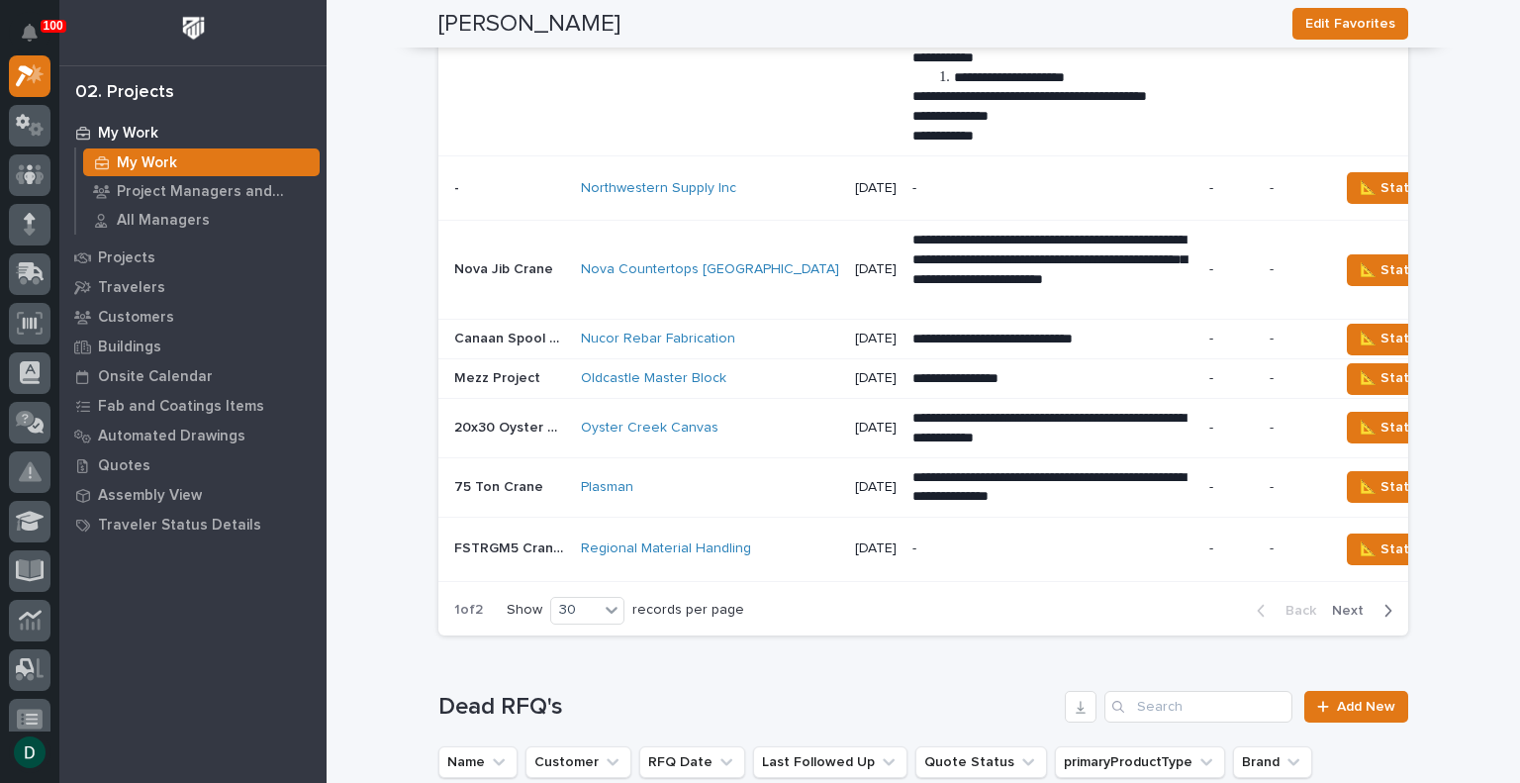
scroll to position [7703, 0]
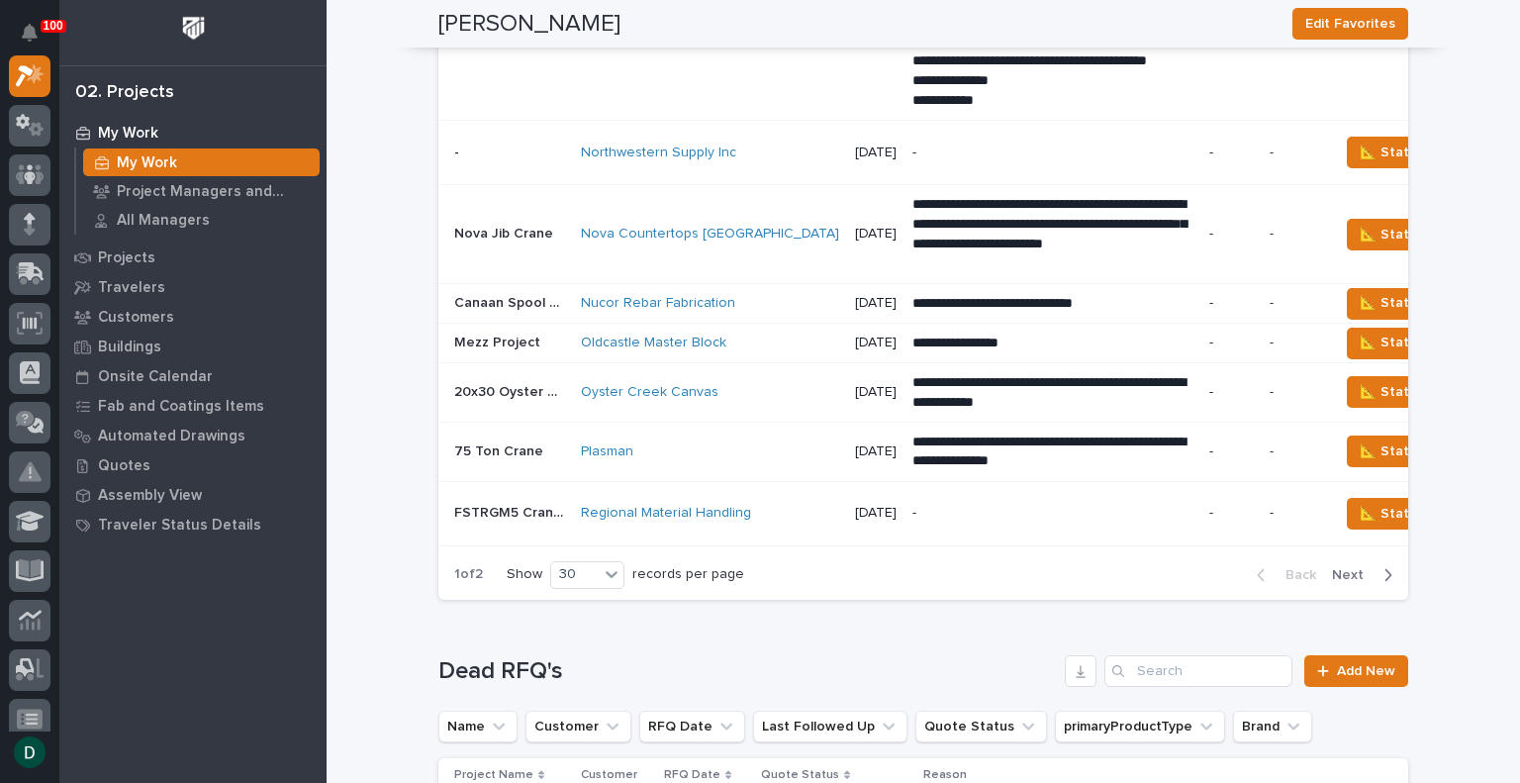
click at [1340, 600] on div "Back Next" at bounding box center [1324, 574] width 167 height 49
click at [1341, 584] on span "Next" at bounding box center [1354, 575] width 44 height 18
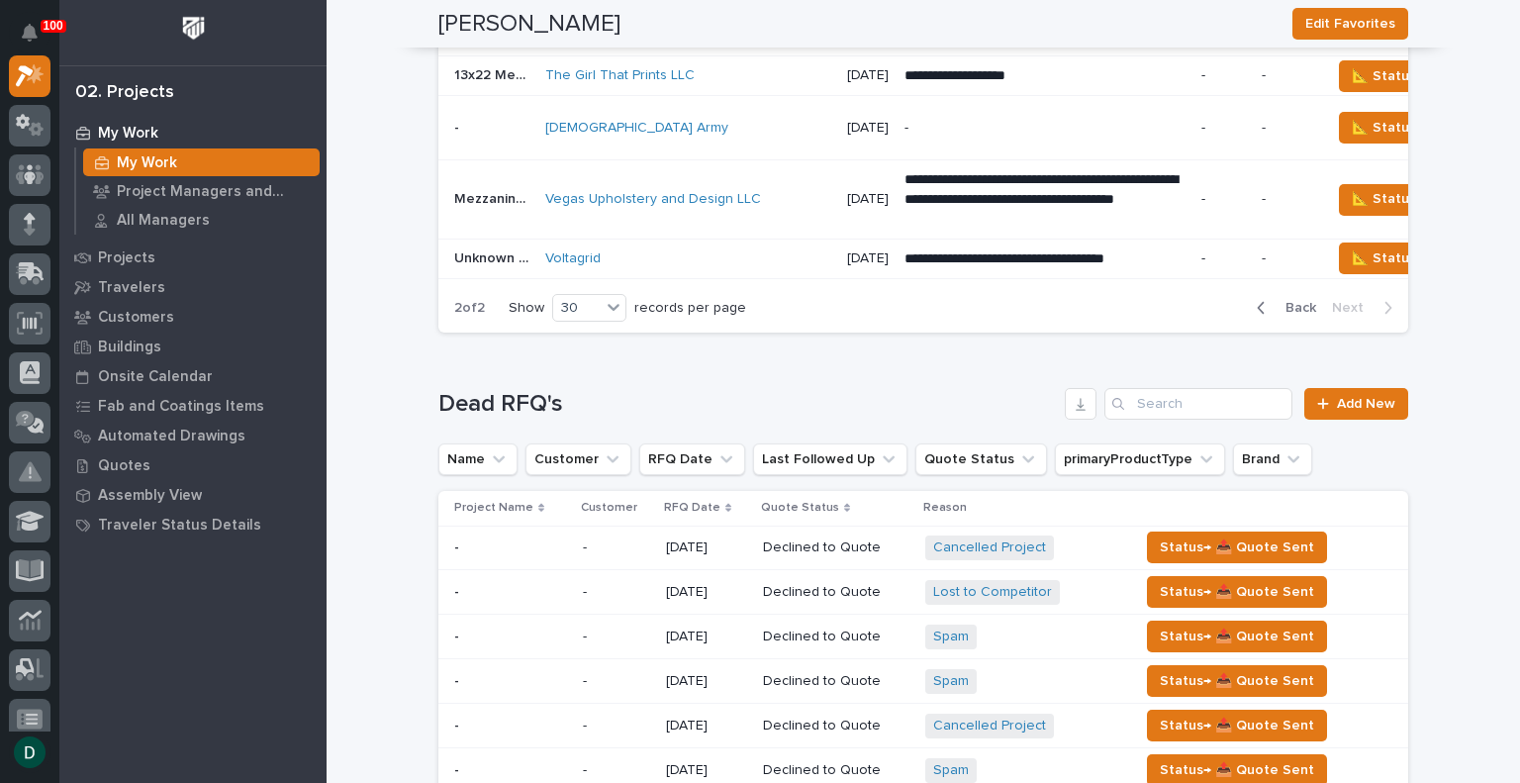
scroll to position [5334, 0]
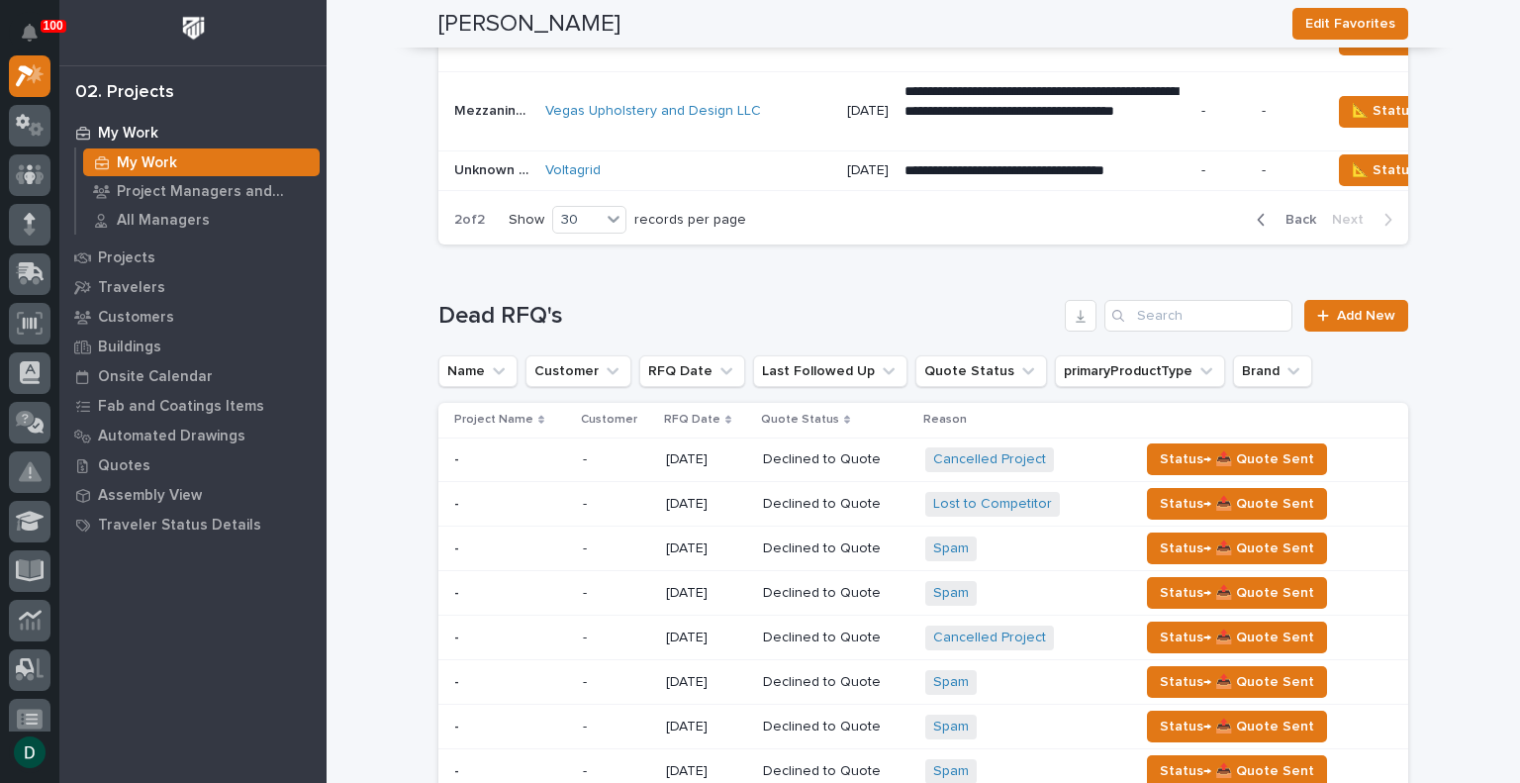
click at [1289, 229] on span "Back" at bounding box center [1295, 220] width 43 height 18
